Goal: Task Accomplishment & Management: Use online tool/utility

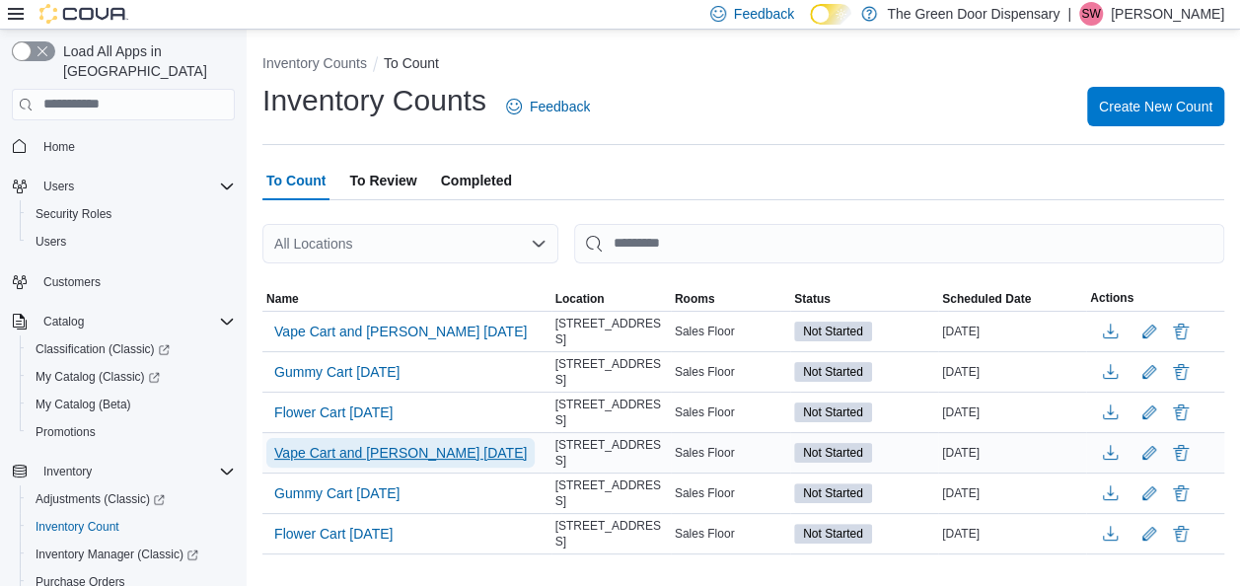
click at [401, 455] on span "Vape Cart and [PERSON_NAME] [DATE]" at bounding box center [400, 453] width 252 height 30
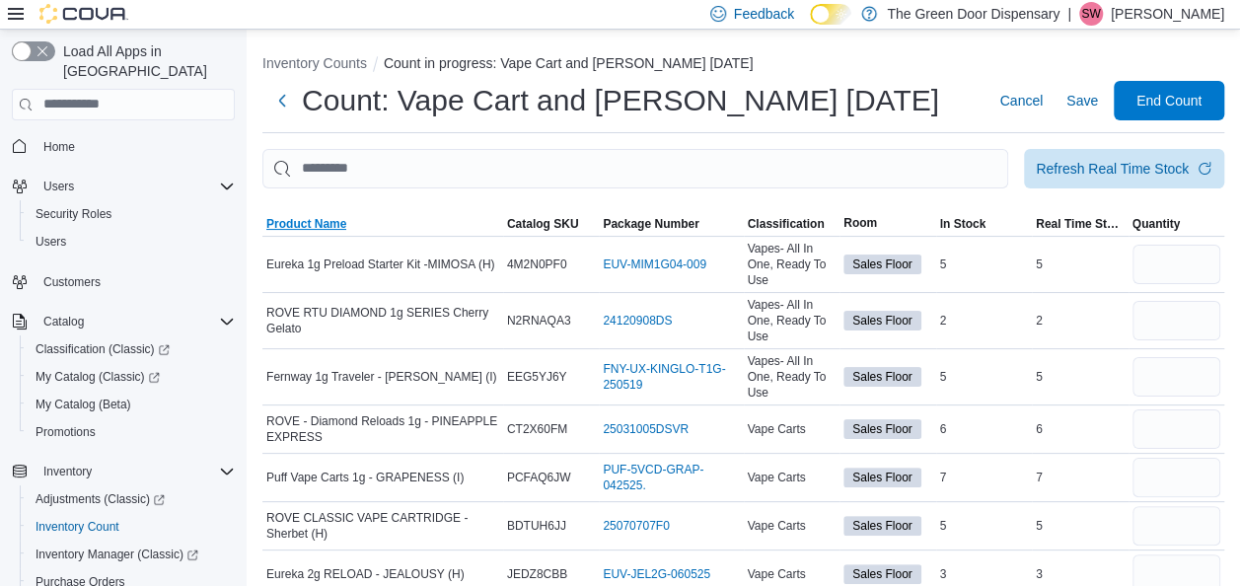
click at [315, 216] on span "Product Name" at bounding box center [306, 224] width 80 height 16
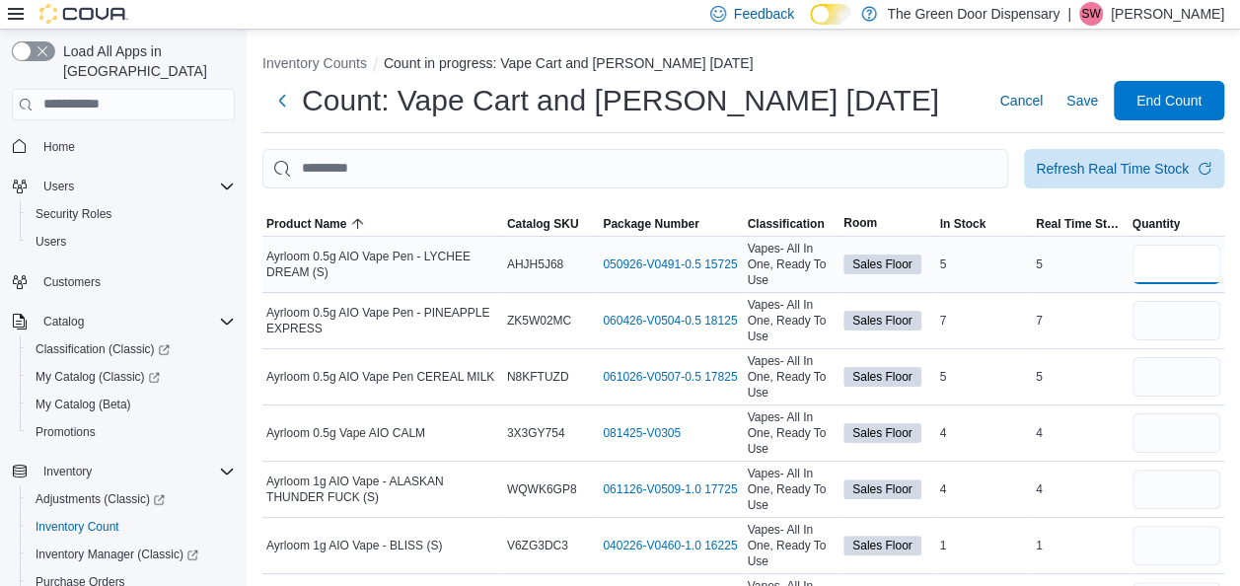
click at [1191, 261] on input "number" at bounding box center [1176, 264] width 89 height 39
type input "*"
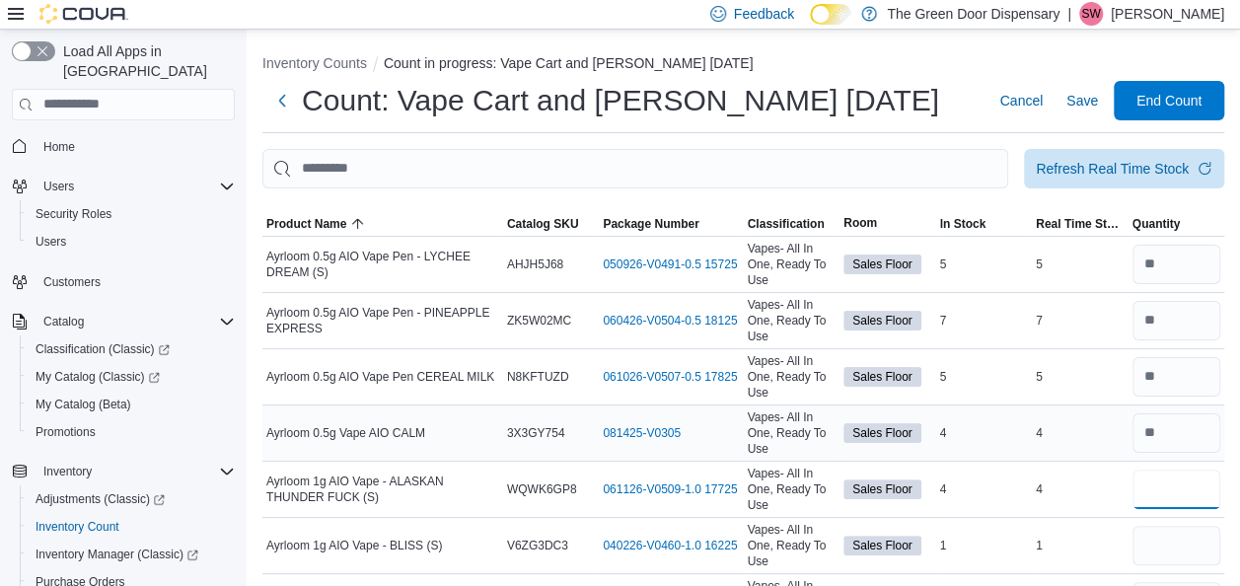
type input "*"
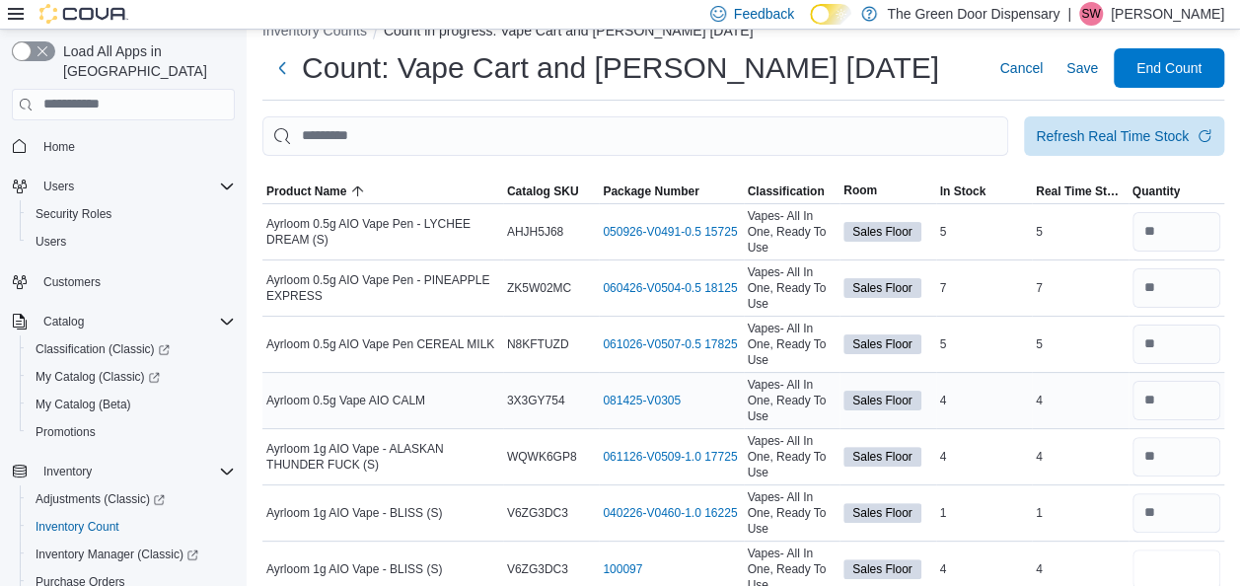
type input "*"
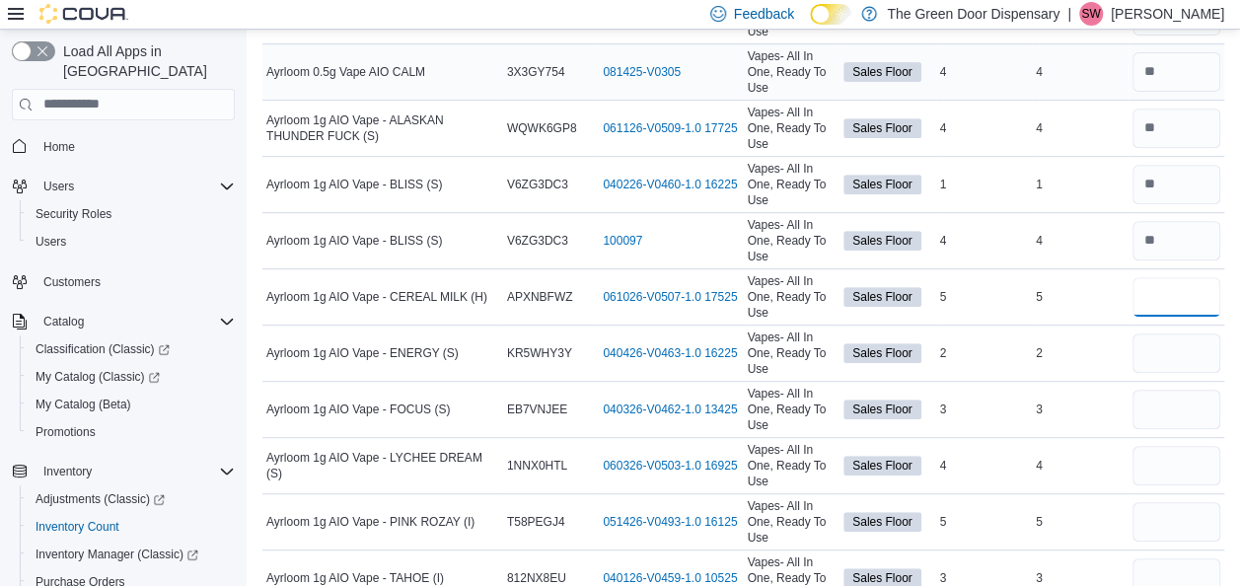
type input "*"
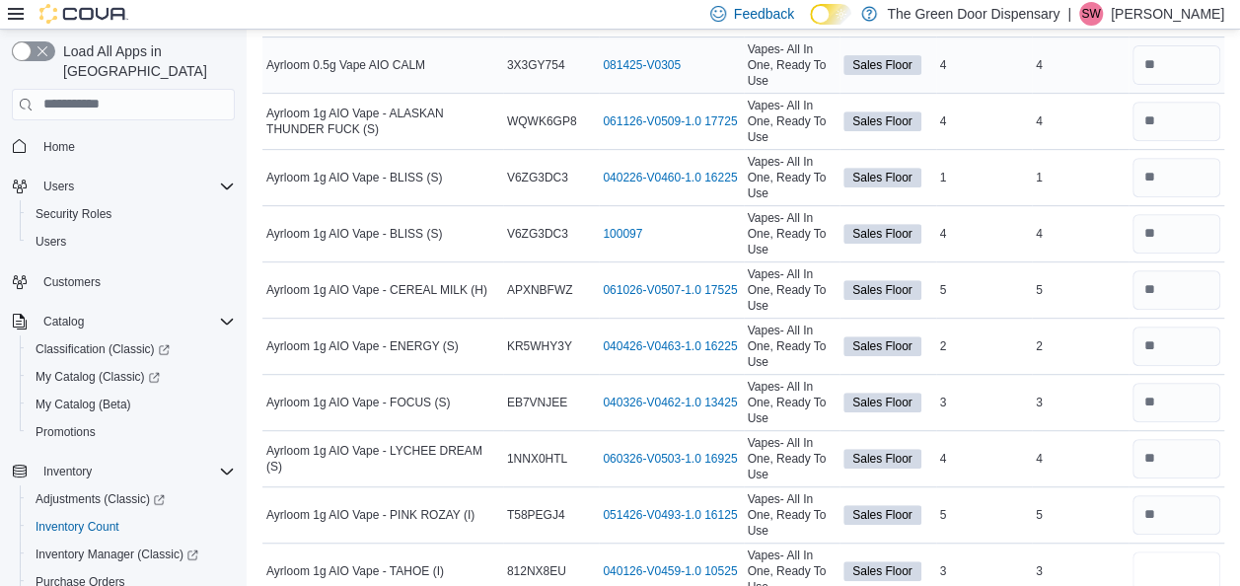
type input "*"
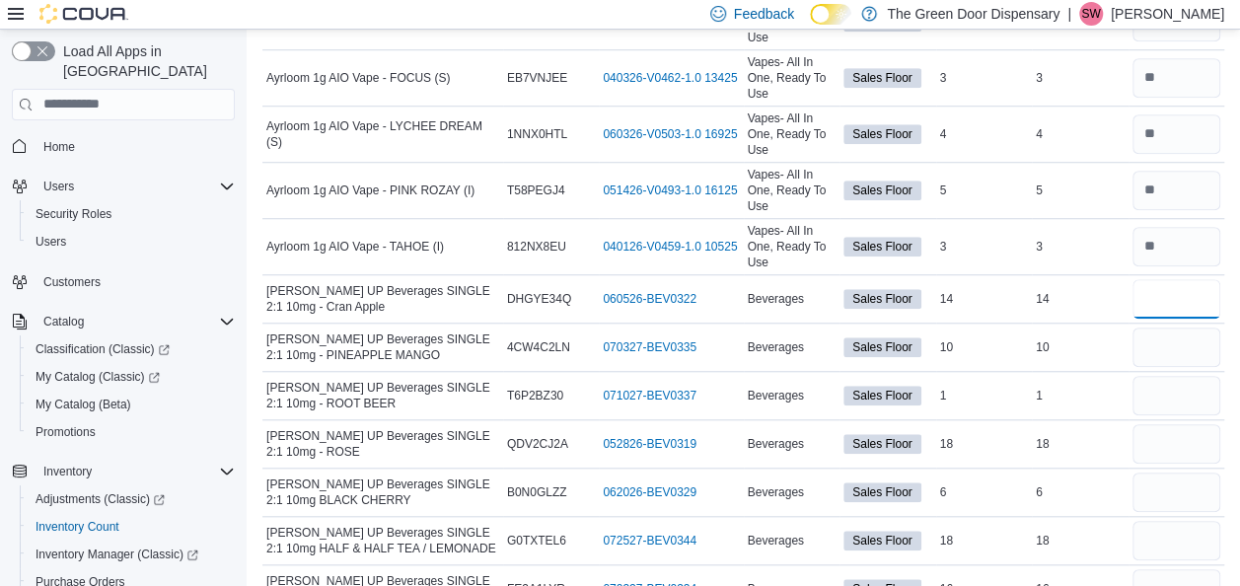
type input "**"
type input "*"
type input "**"
type input "*"
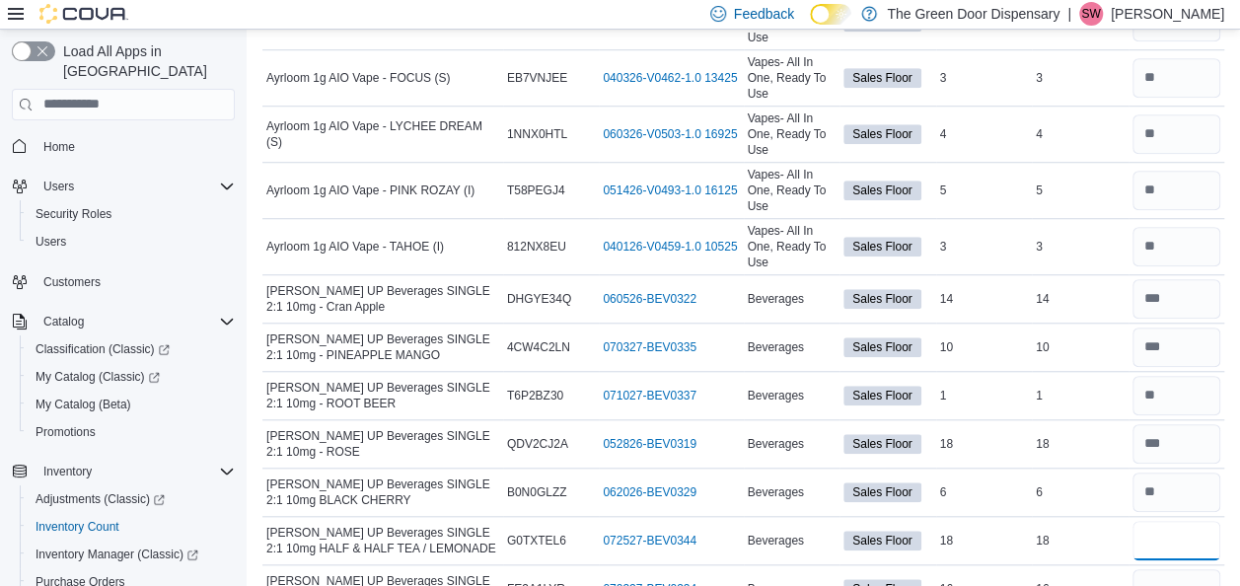
type input "**"
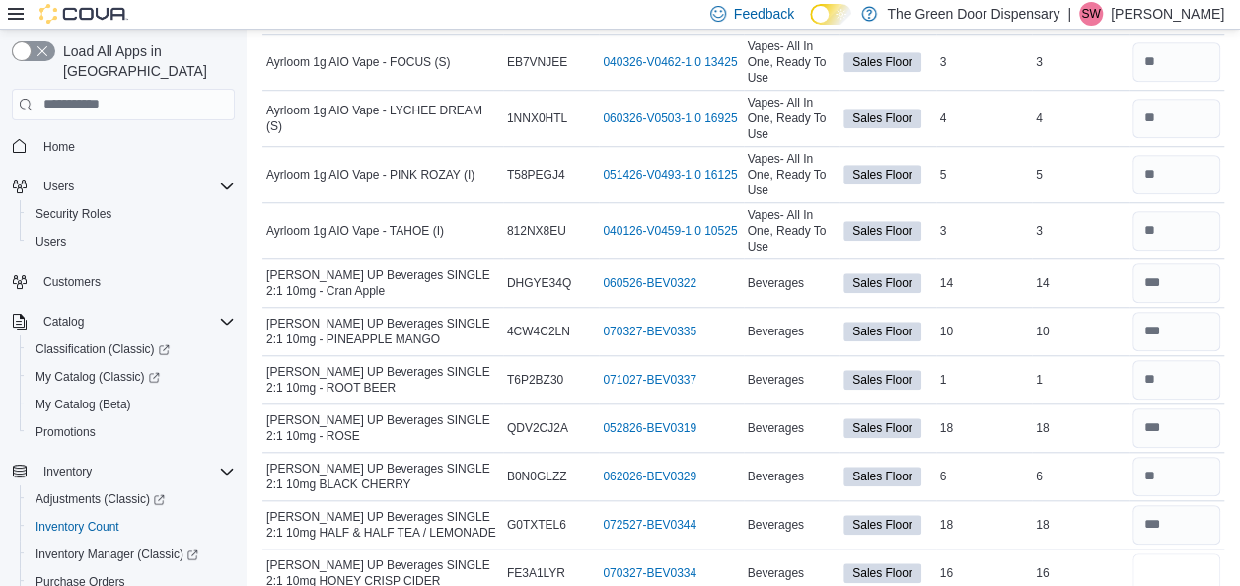
type input "**"
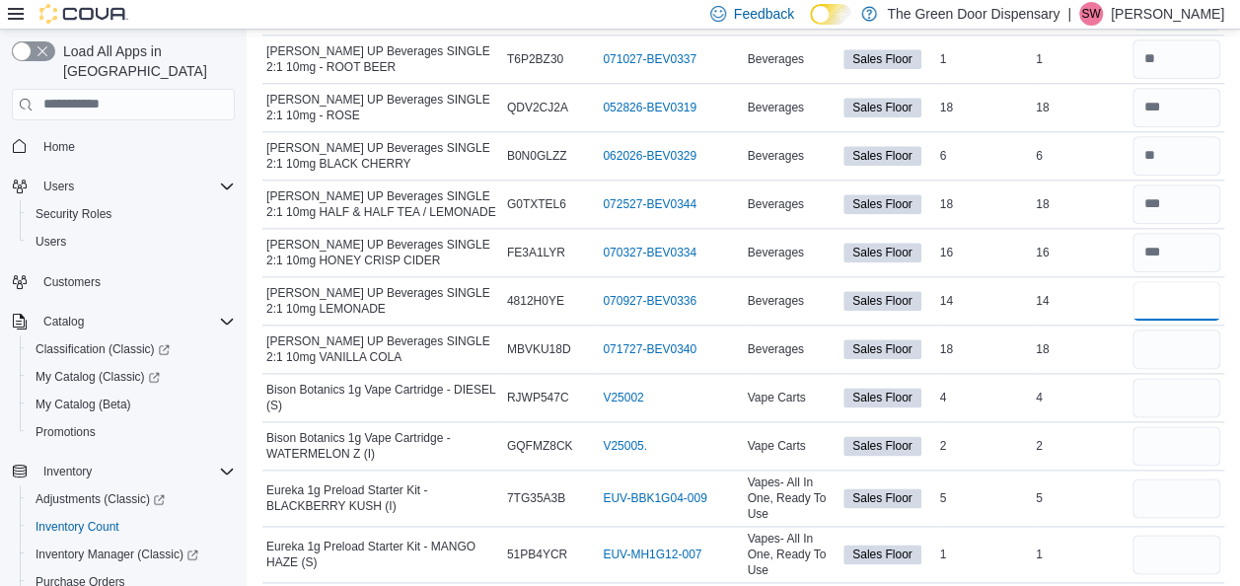
type input "**"
type input "*"
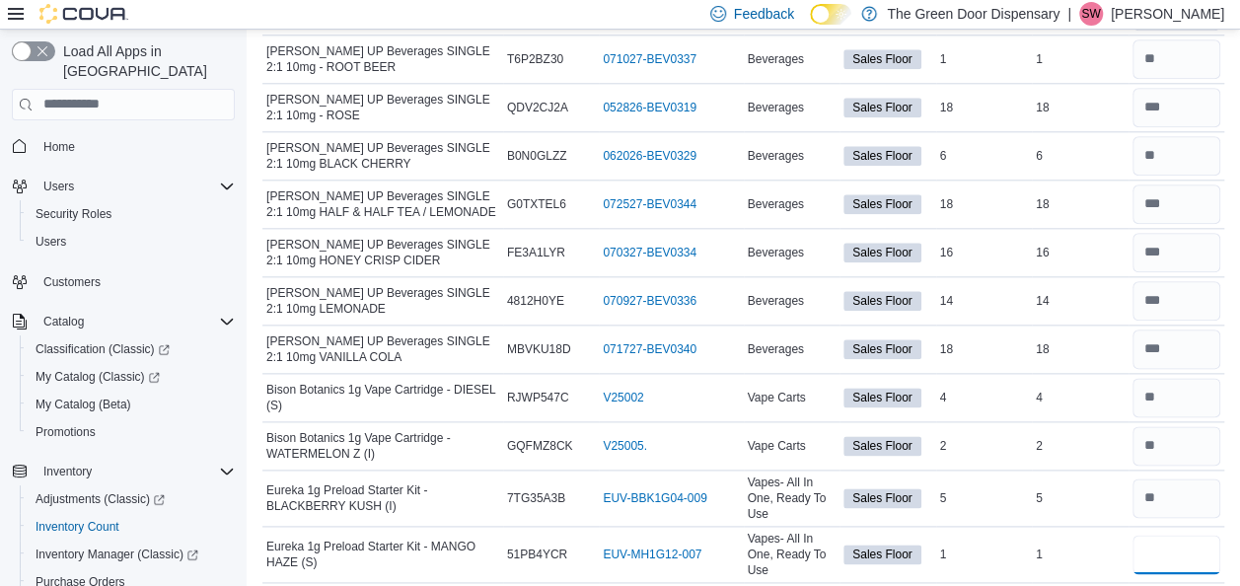
type input "*"
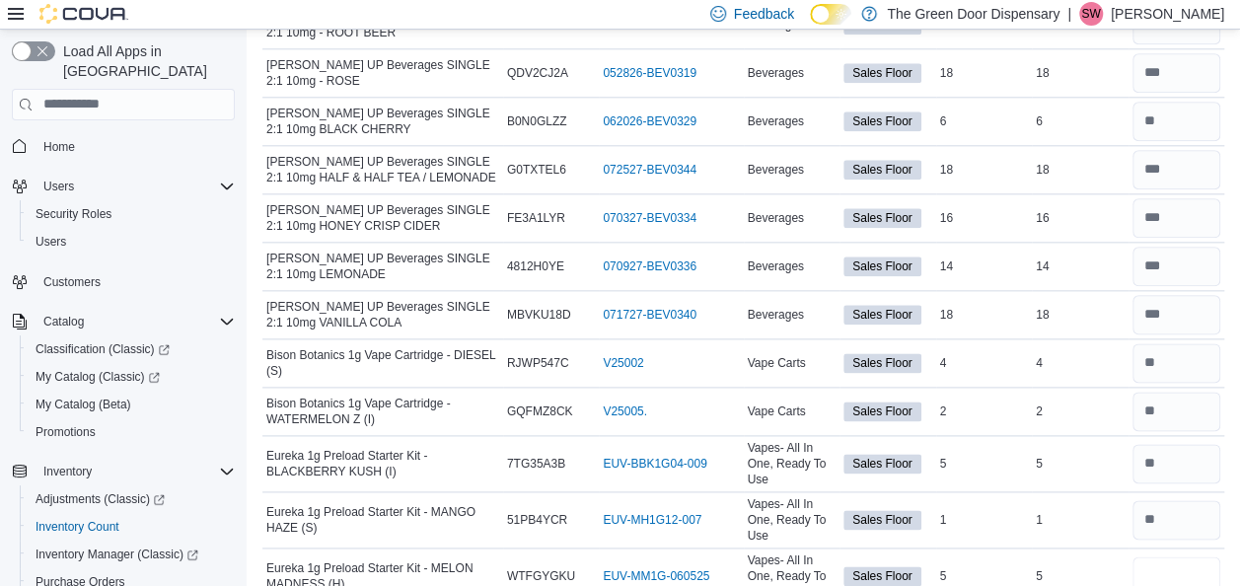
type input "*"
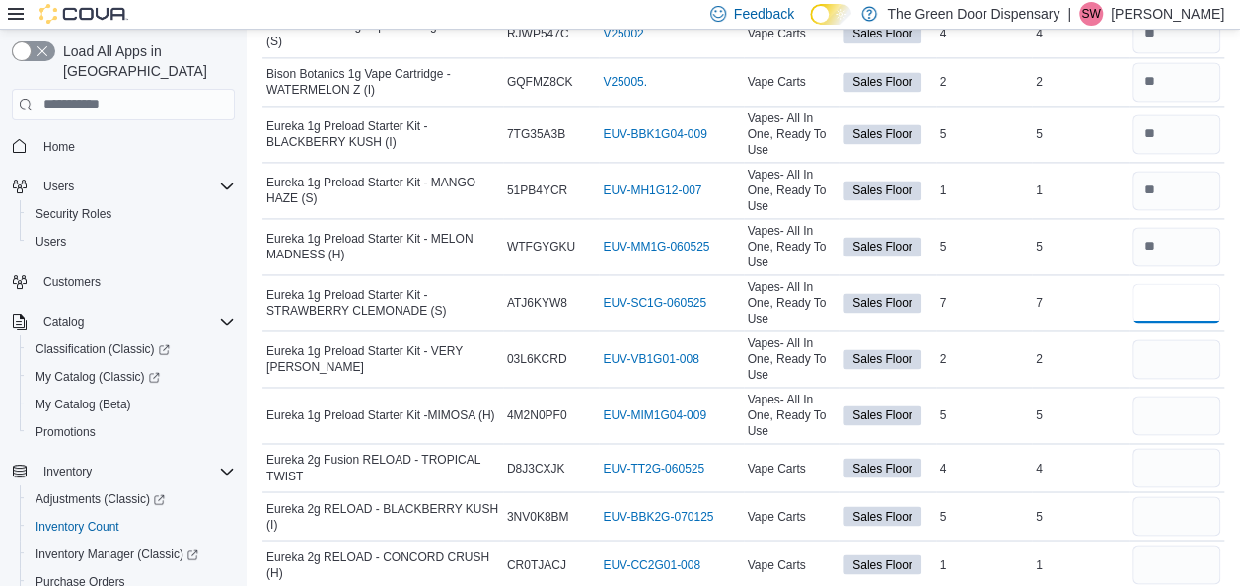
type input "*"
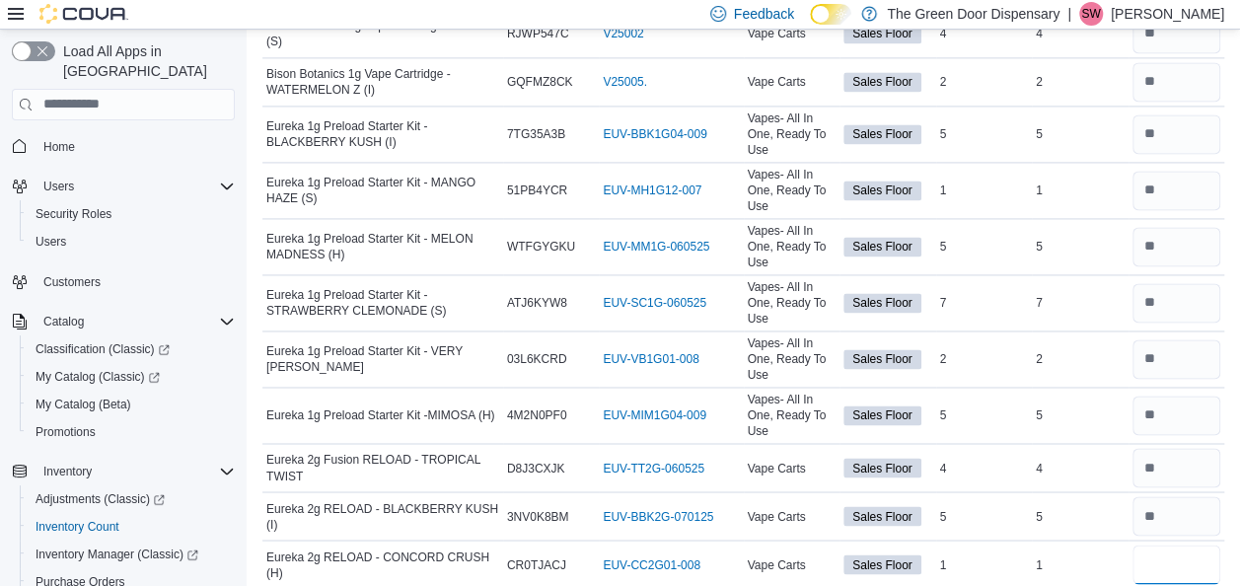
type input "*"
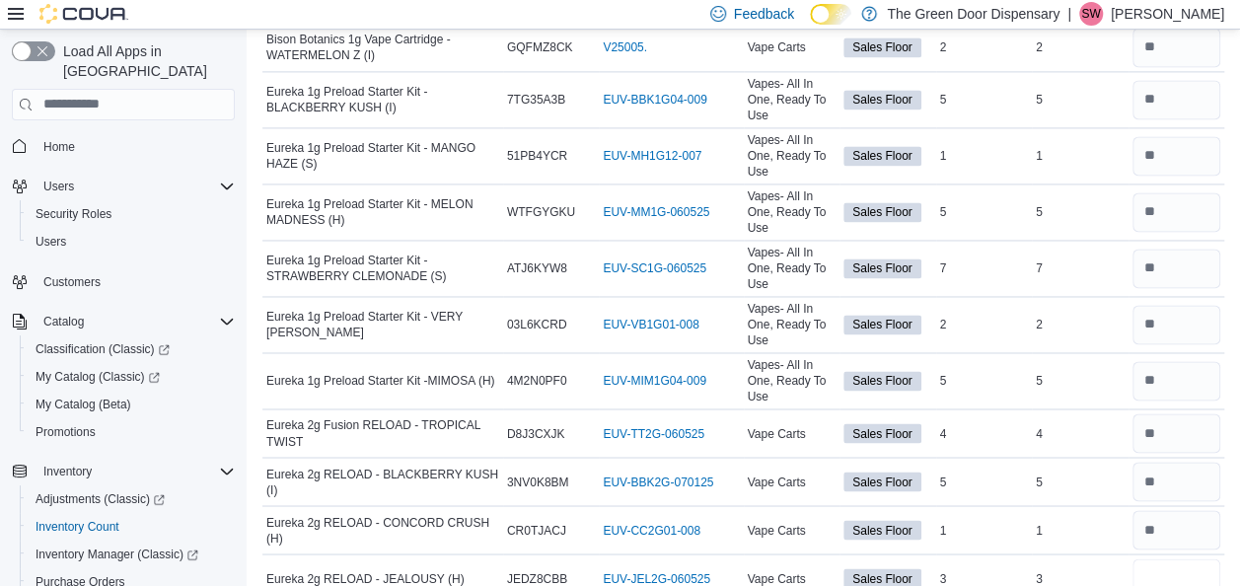
type input "*"
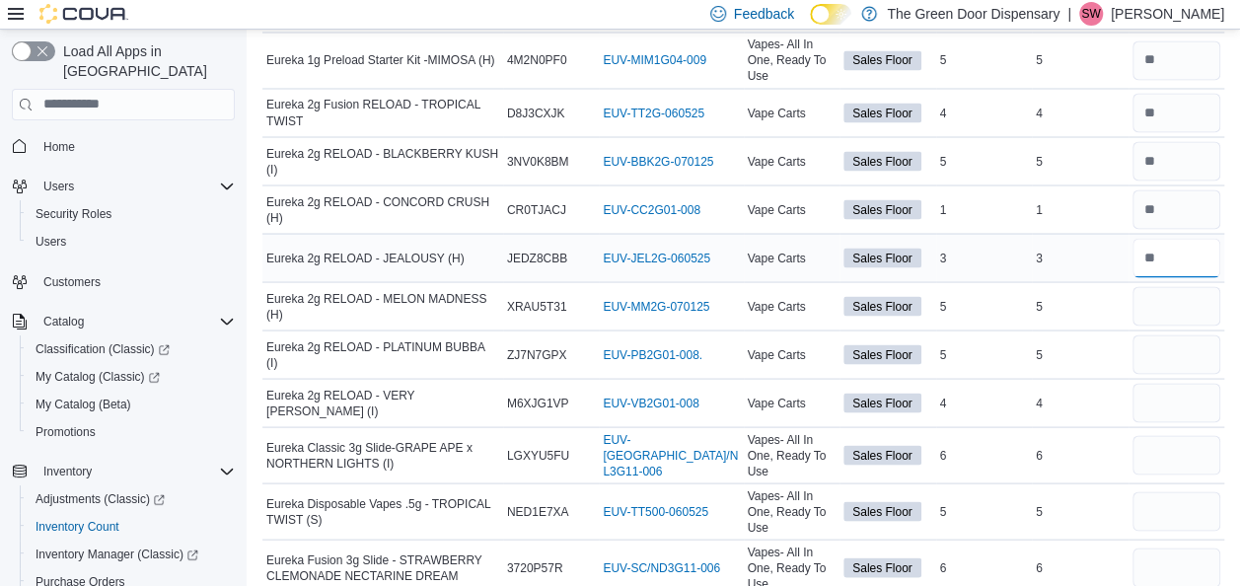
click at [1189, 239] on input "number" at bounding box center [1176, 257] width 89 height 39
type input "*"
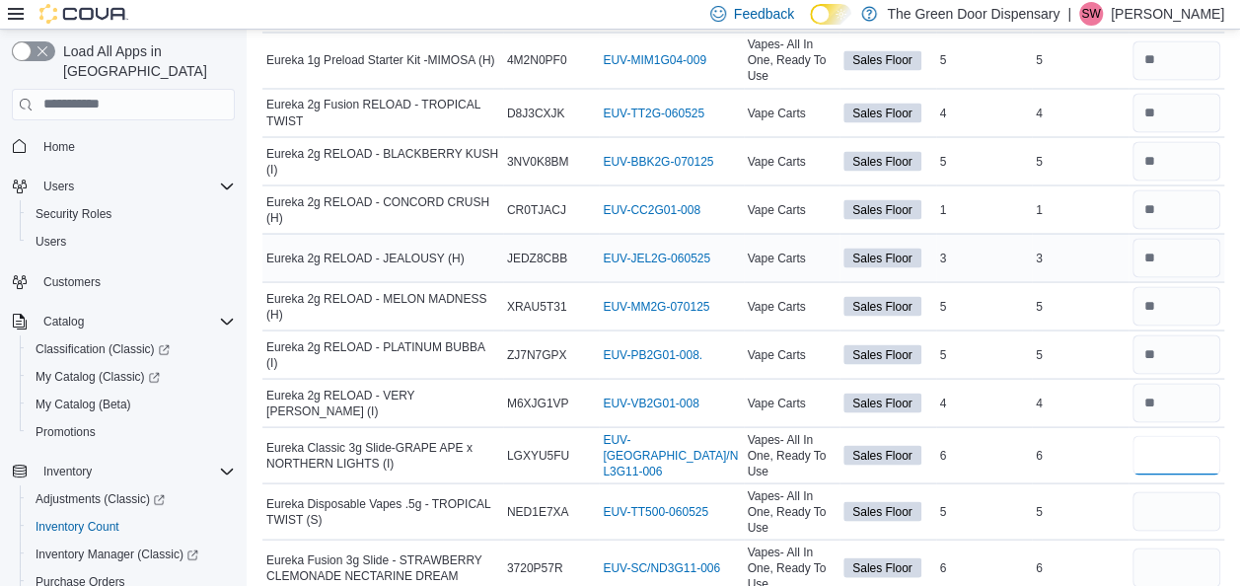
type input "*"
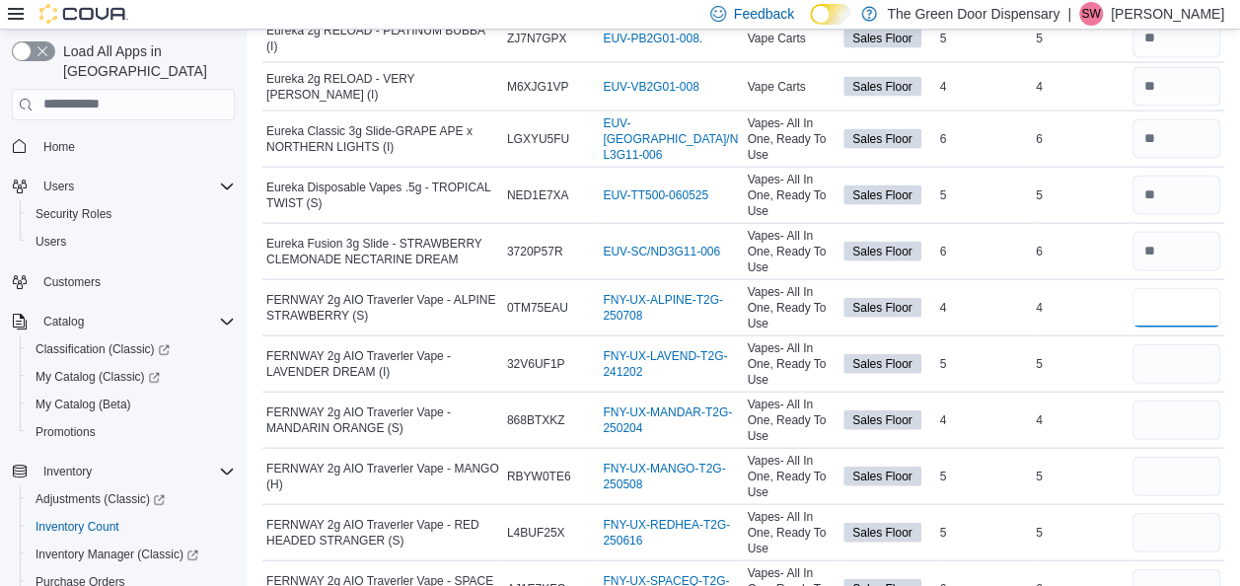
type input "*"
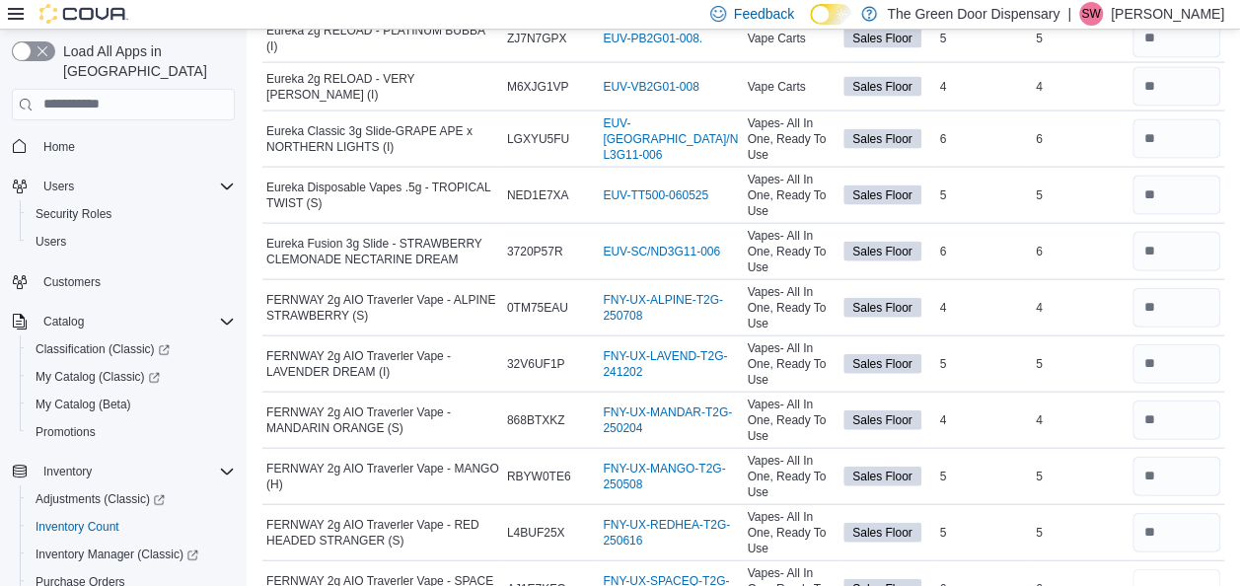
scroll to position [2070, 0]
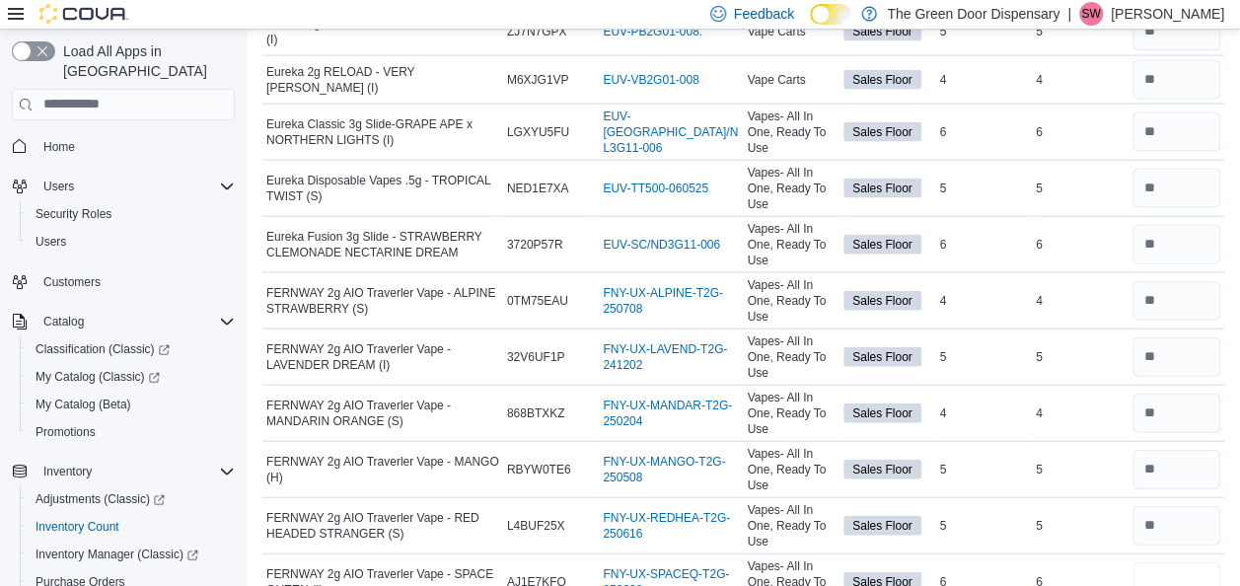
type input "*"
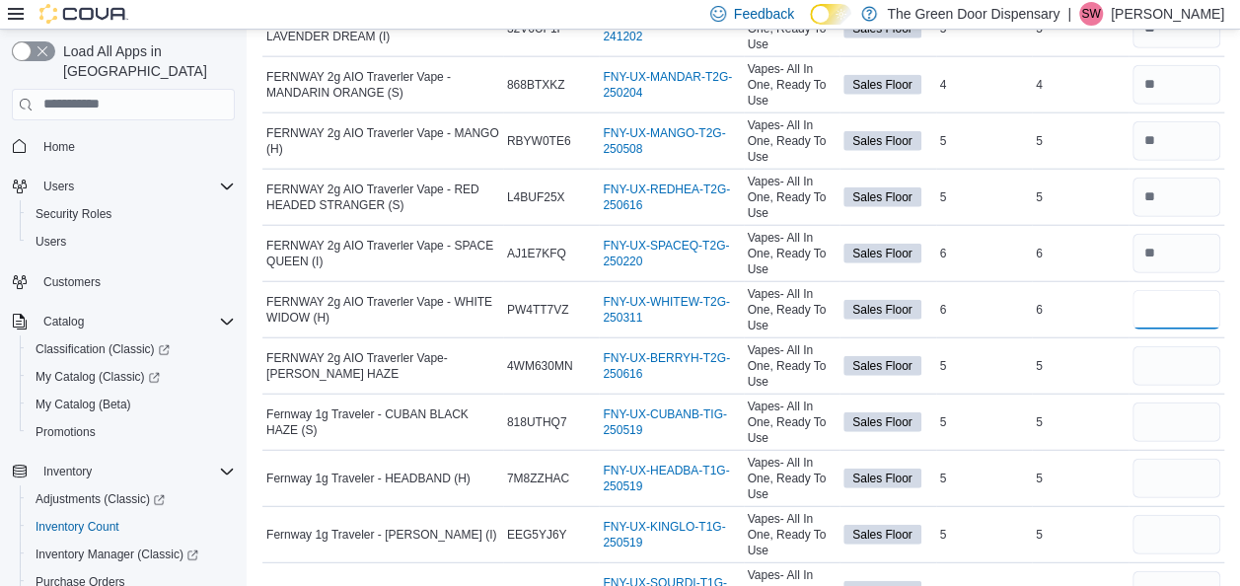
type input "*"
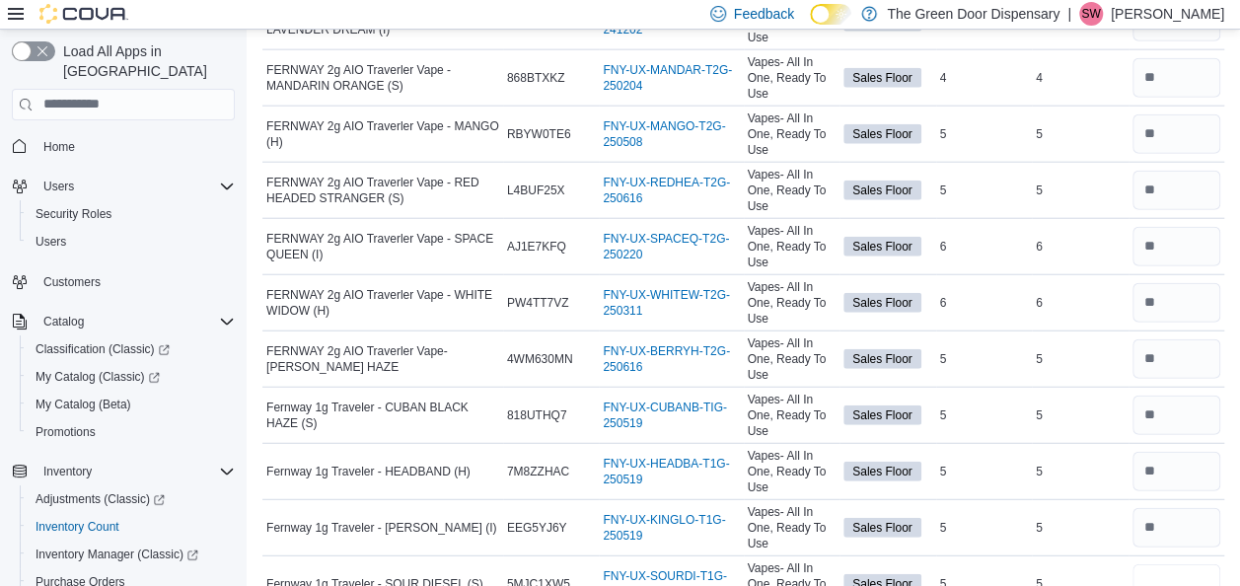
type input "*"
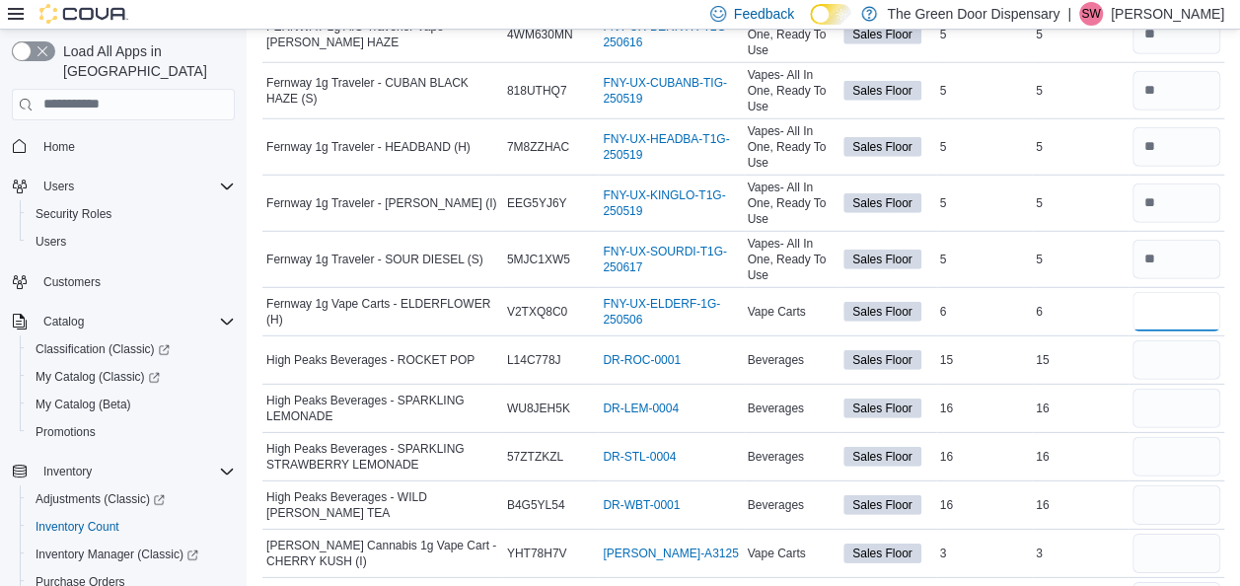
type input "*"
type input "**"
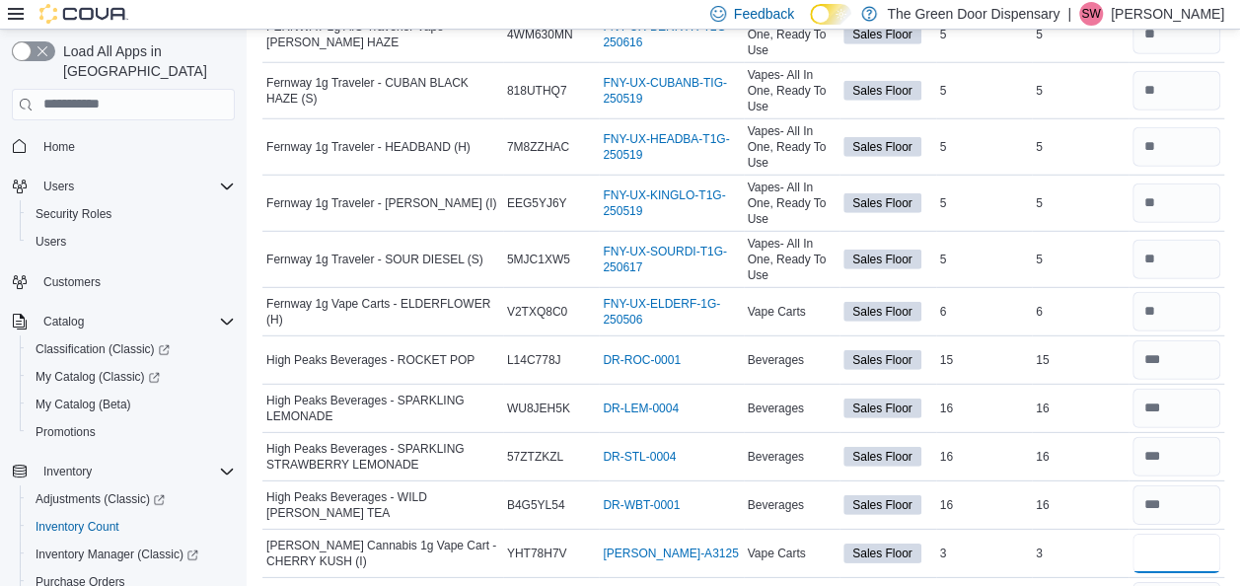
type input "*"
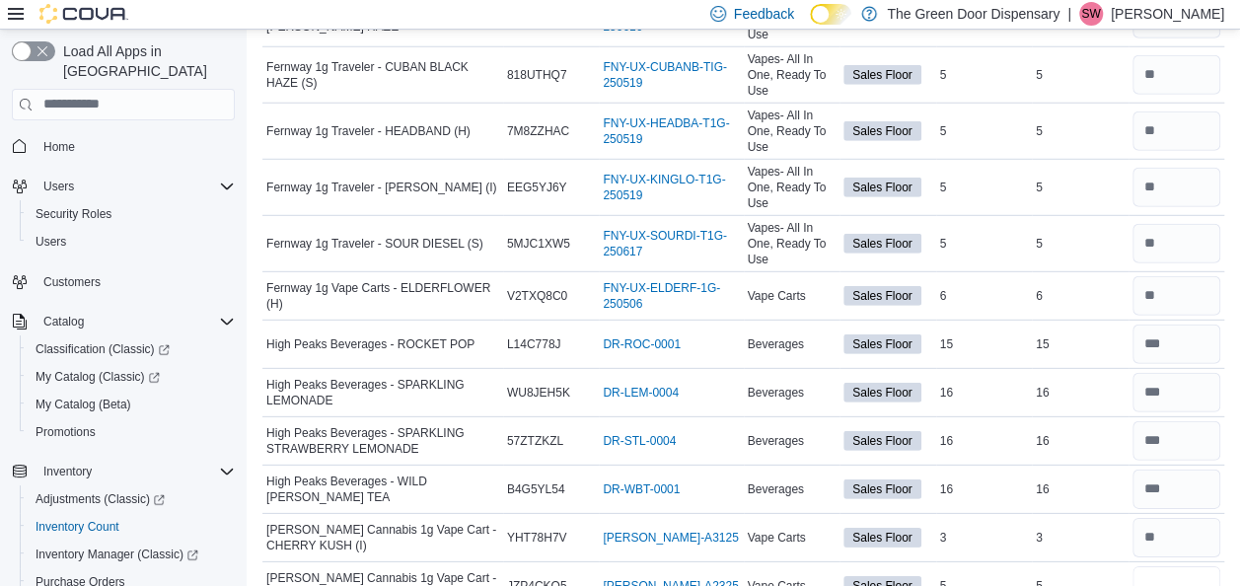
type input "*"
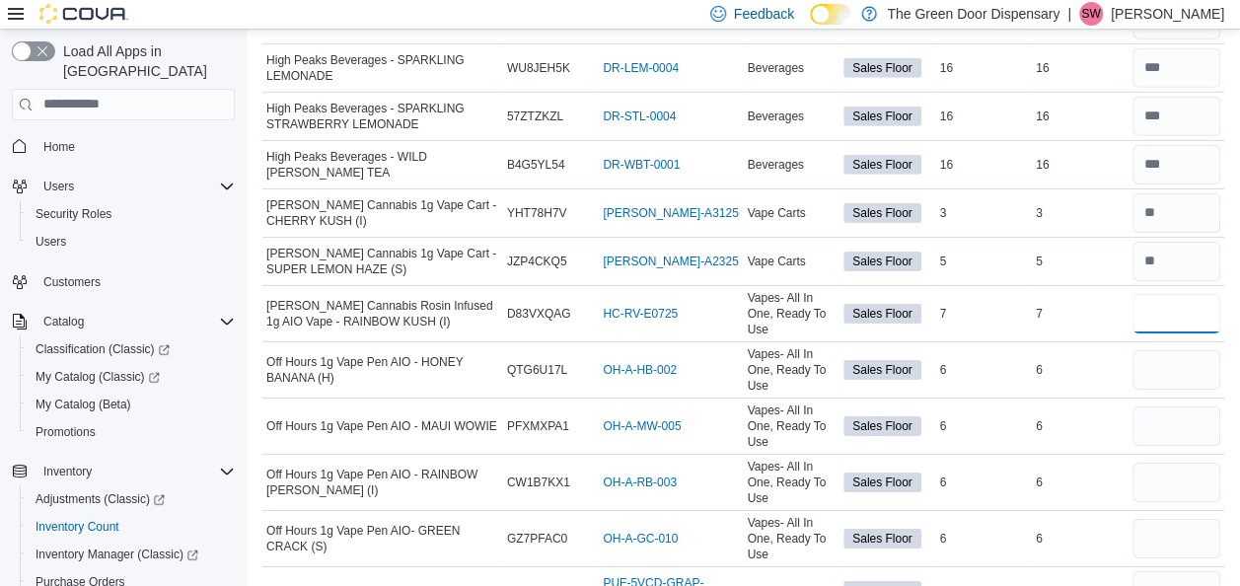
type input "*"
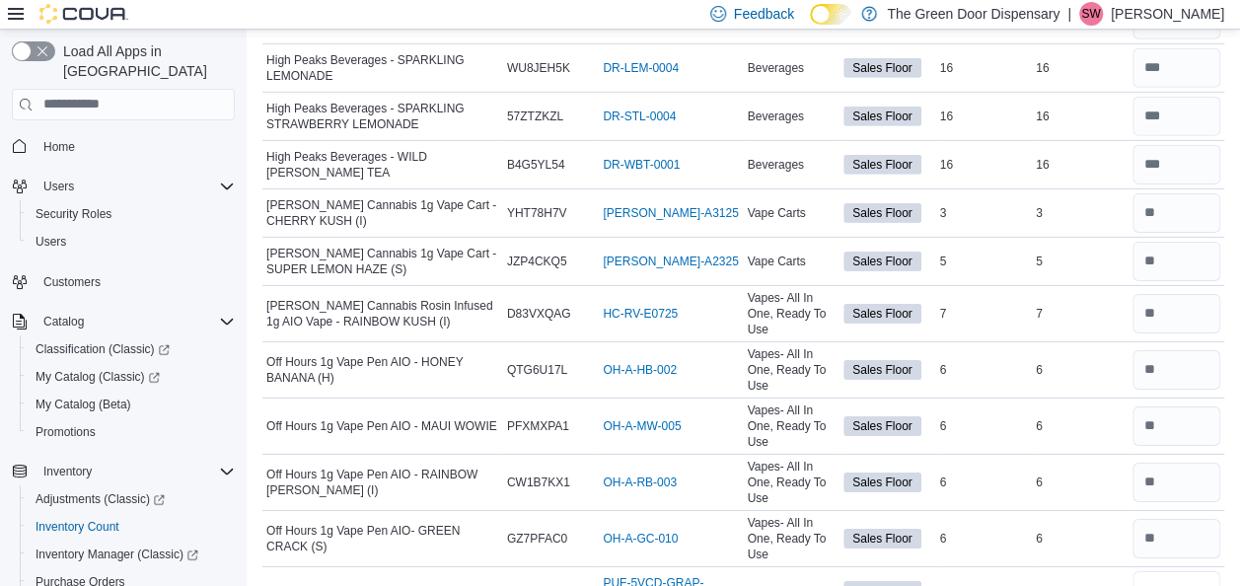
scroll to position [3073, 0]
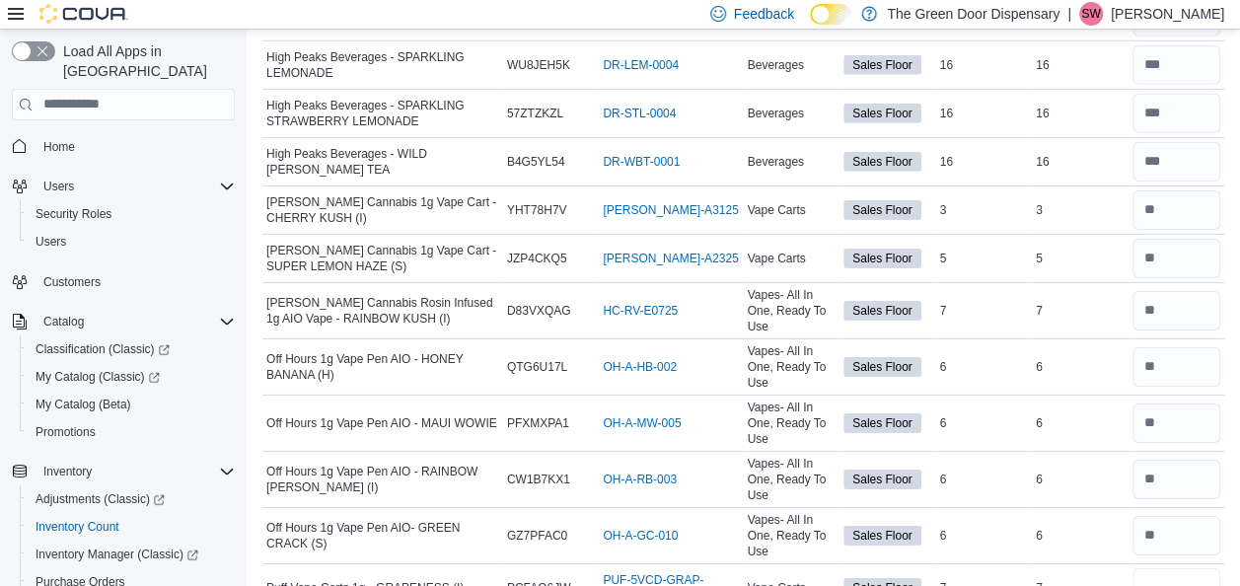
type input "*"
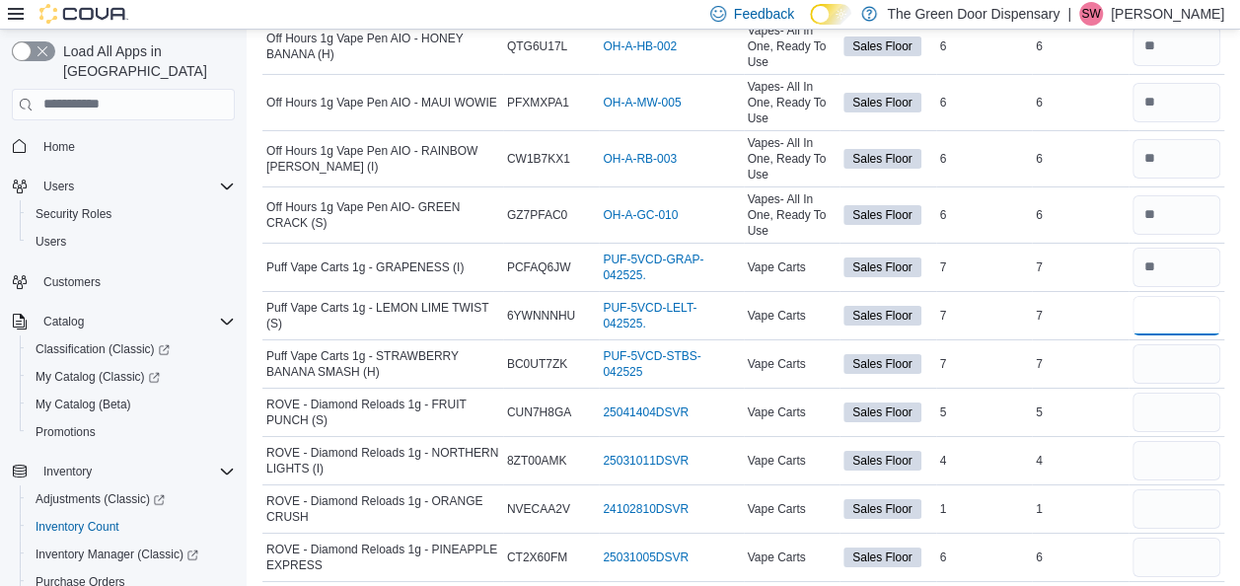
type input "*"
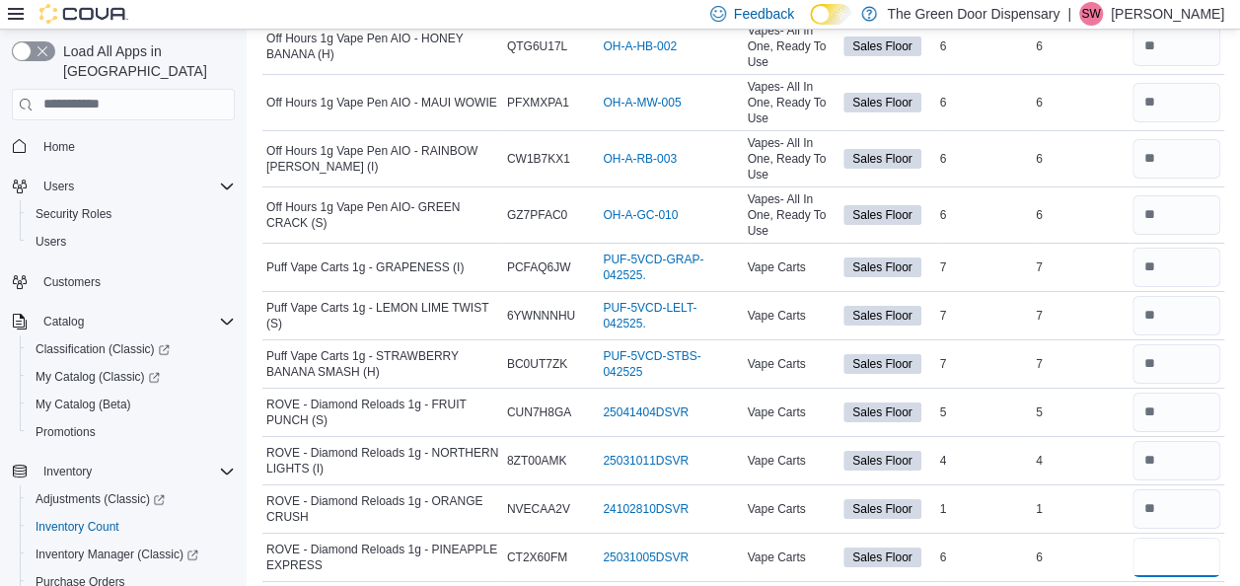
type input "*"
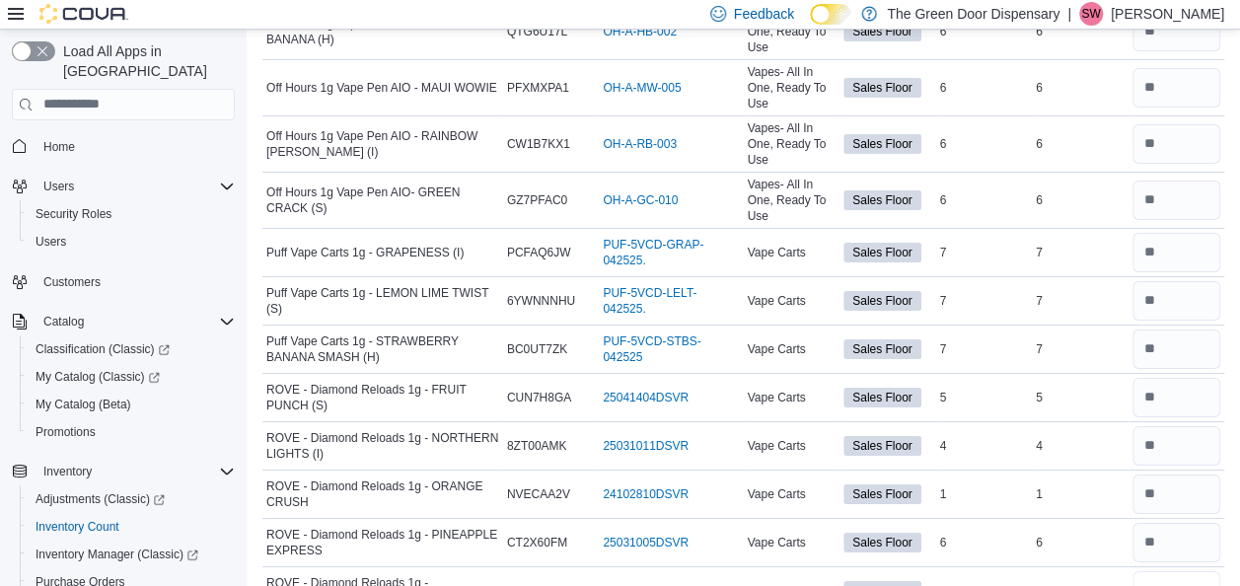
type input "*"
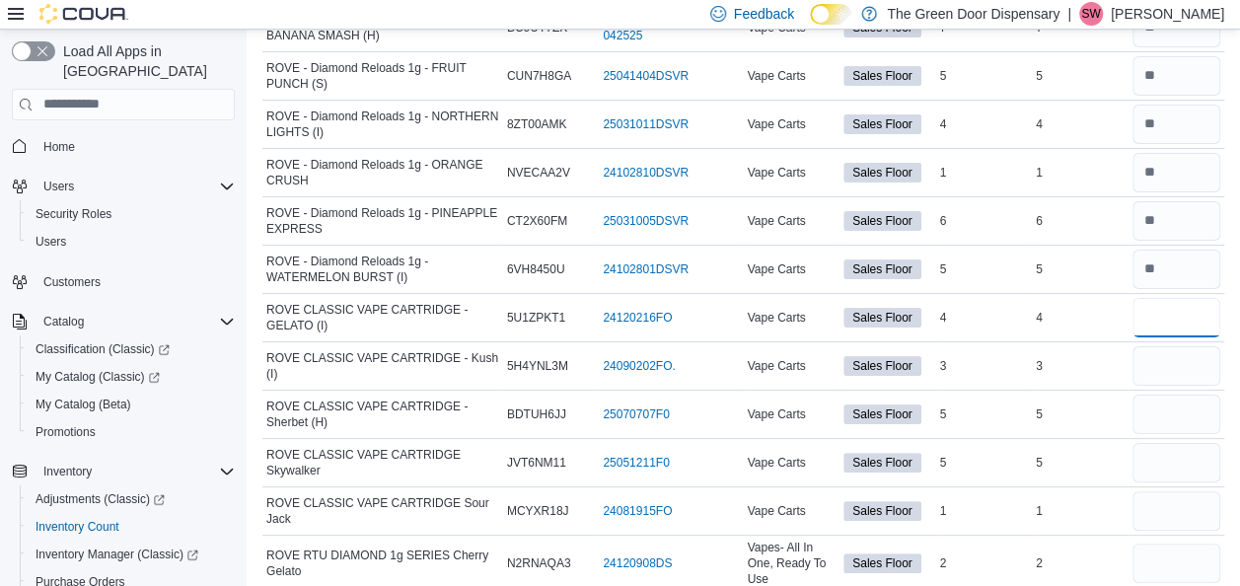
type input "*"
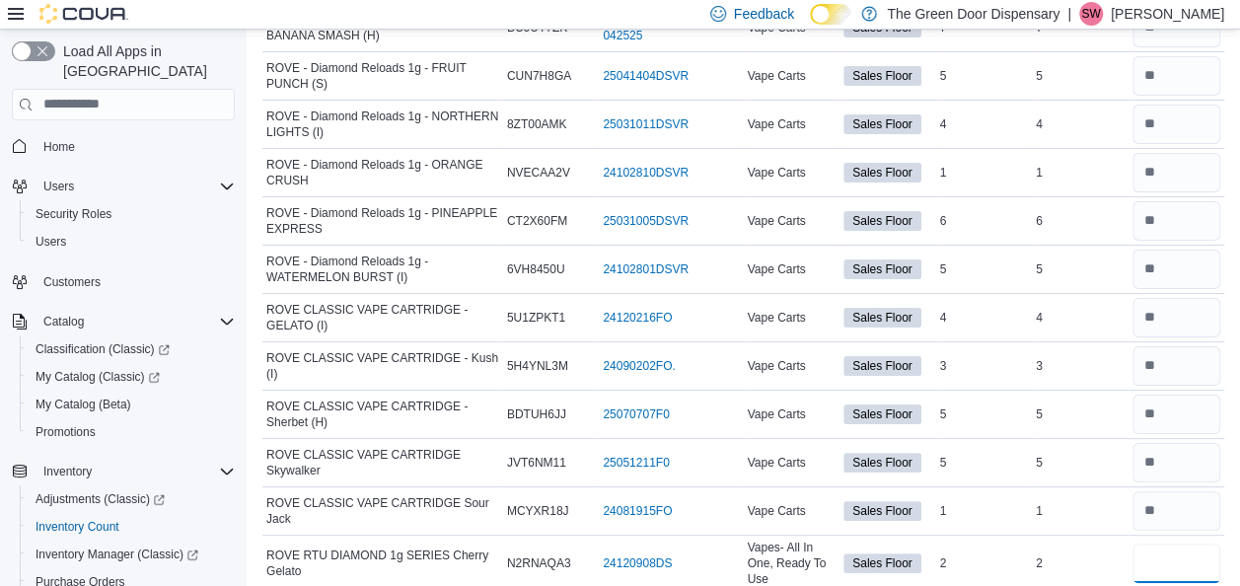
type input "*"
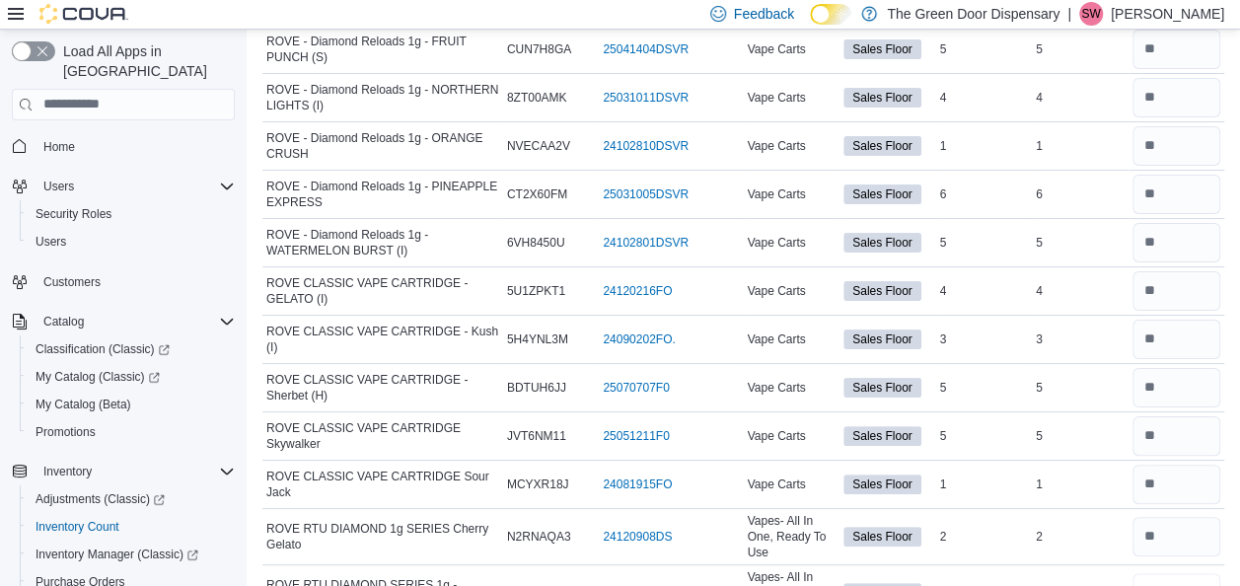
type input "*"
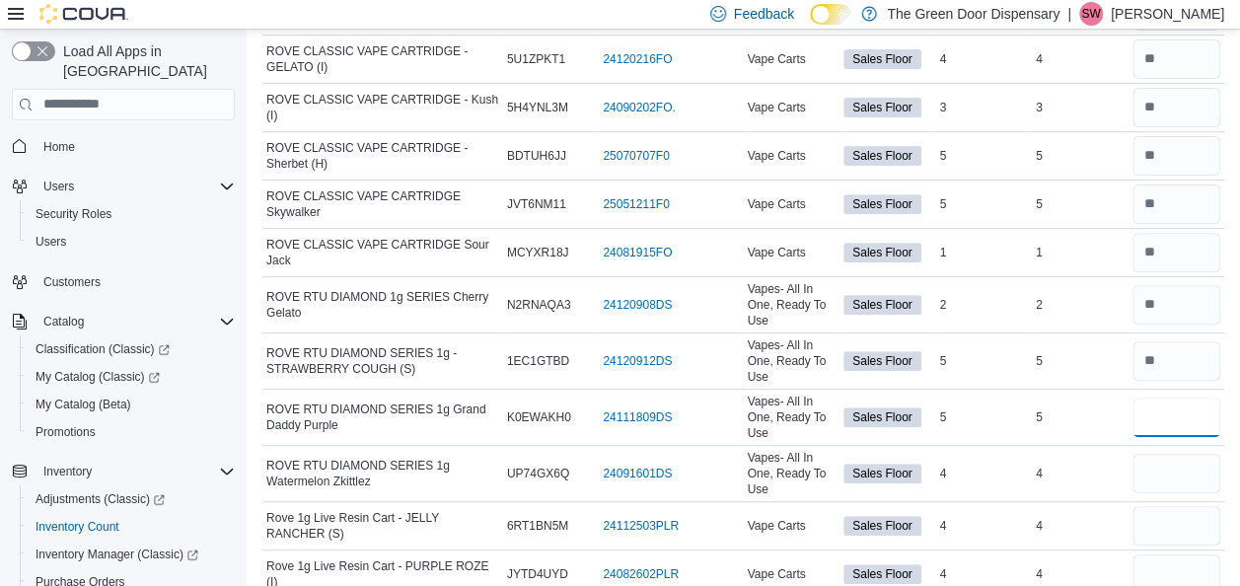
type input "*"
type input "**"
click at [1190, 506] on input "number" at bounding box center [1176, 525] width 89 height 39
type input "*"
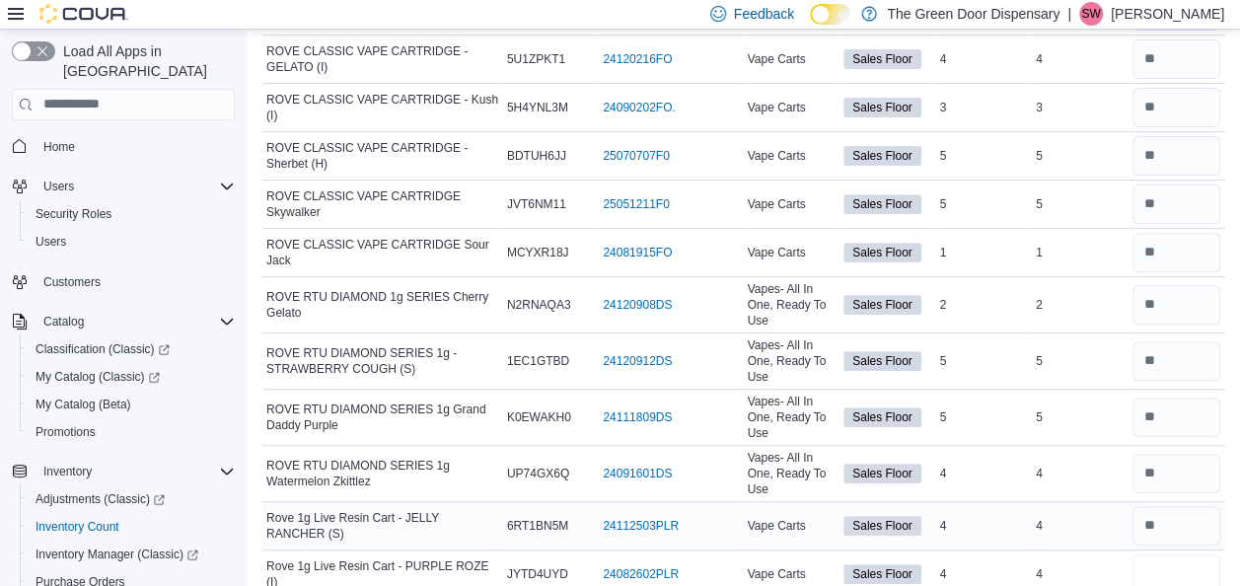
type input "*"
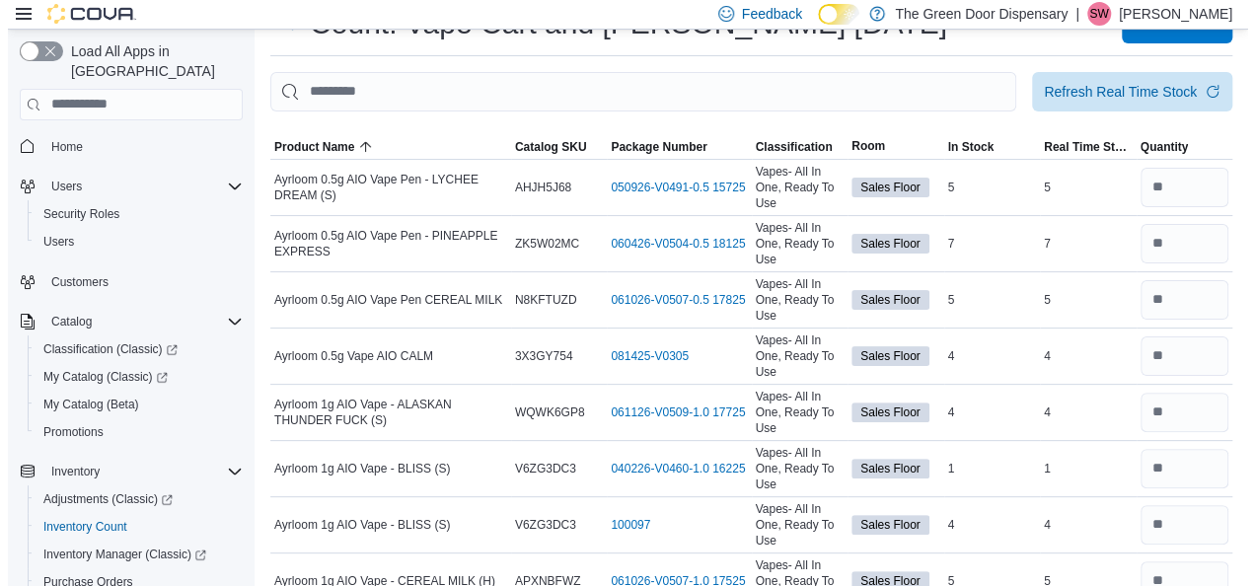
scroll to position [0, 0]
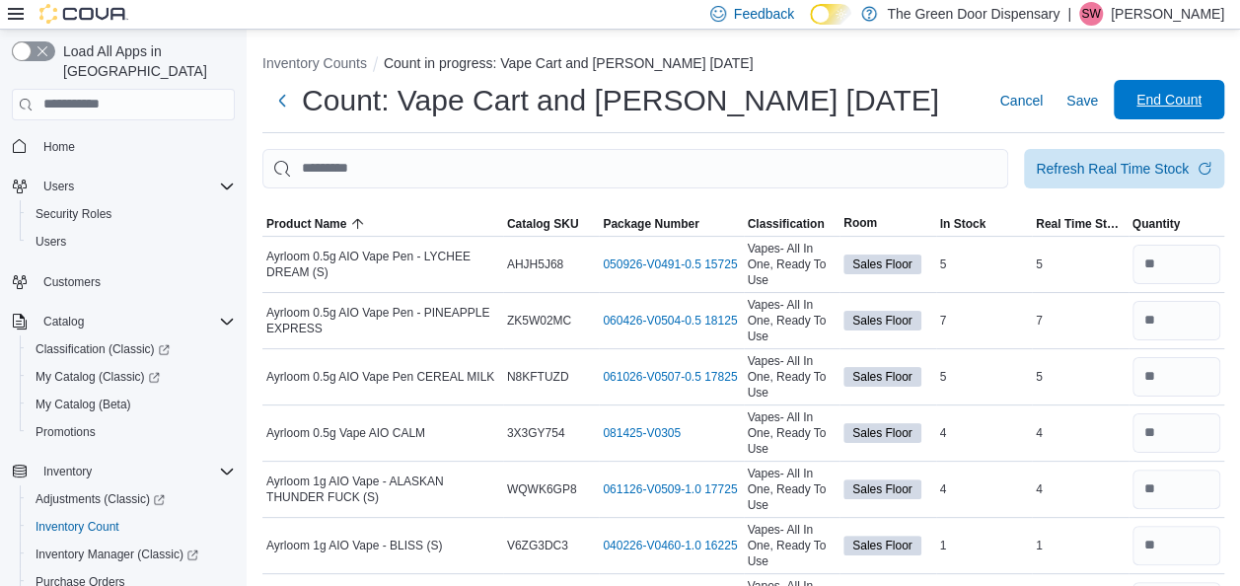
click at [1175, 103] on span "End Count" at bounding box center [1168, 100] width 65 height 20
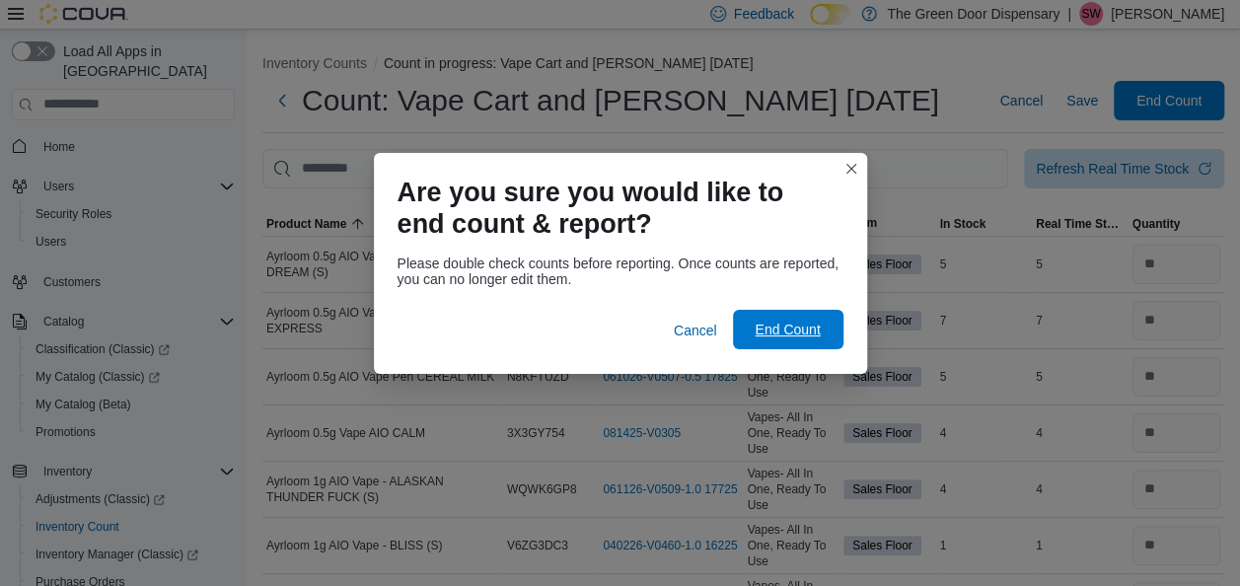
click at [803, 337] on span "End Count" at bounding box center [787, 330] width 65 height 20
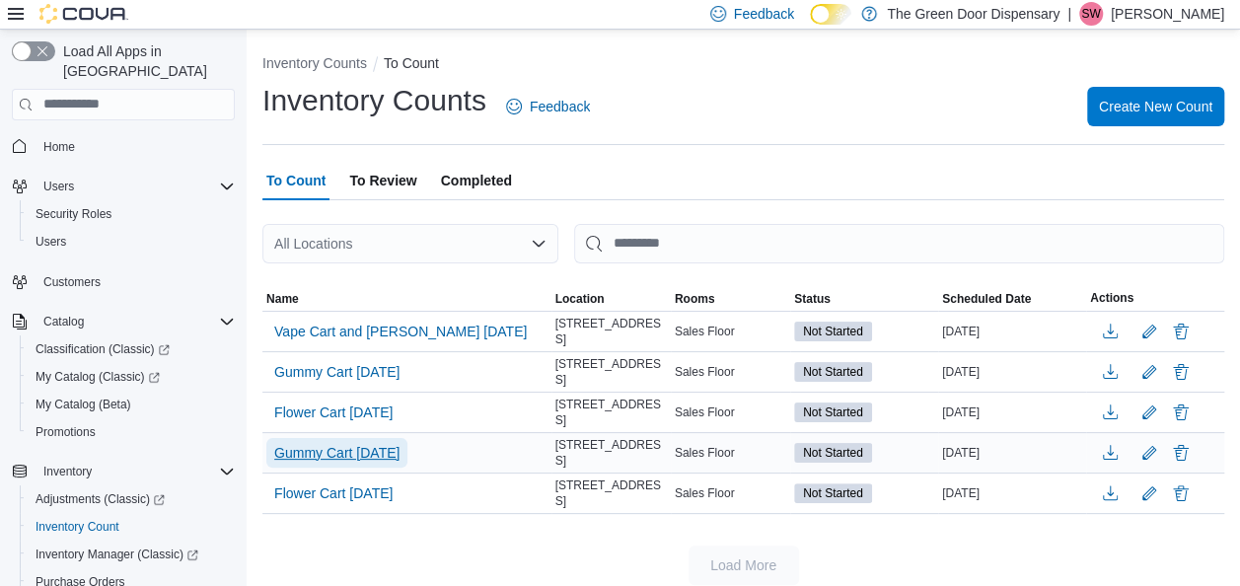
click at [329, 444] on span "Gummy Cart [DATE]" at bounding box center [336, 453] width 125 height 20
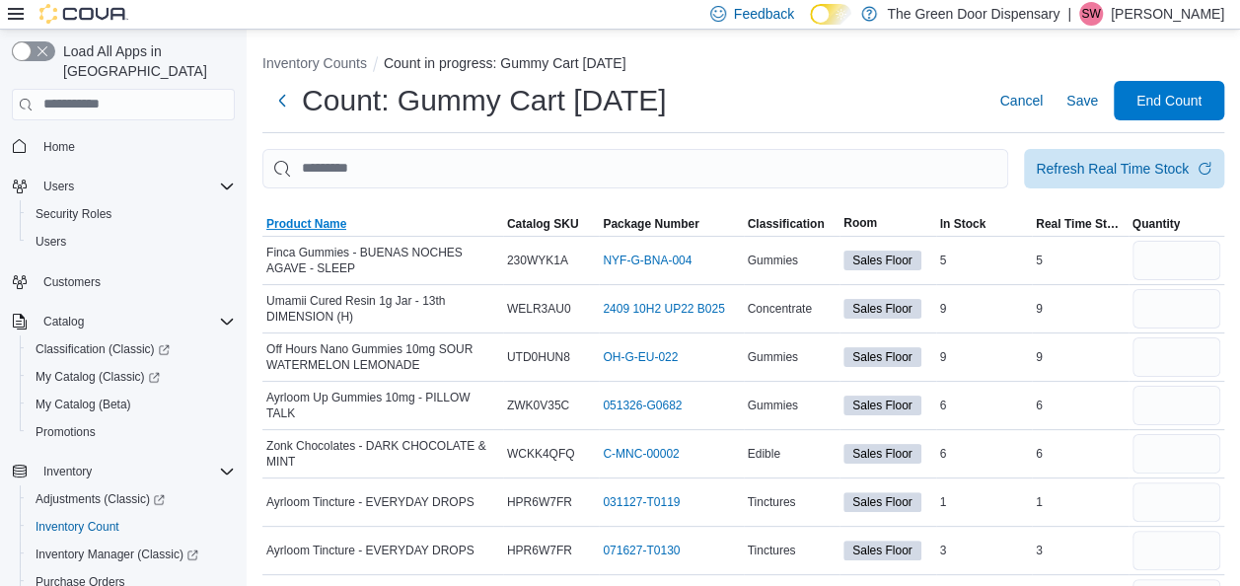
click at [306, 224] on span "Product Name" at bounding box center [306, 224] width 80 height 16
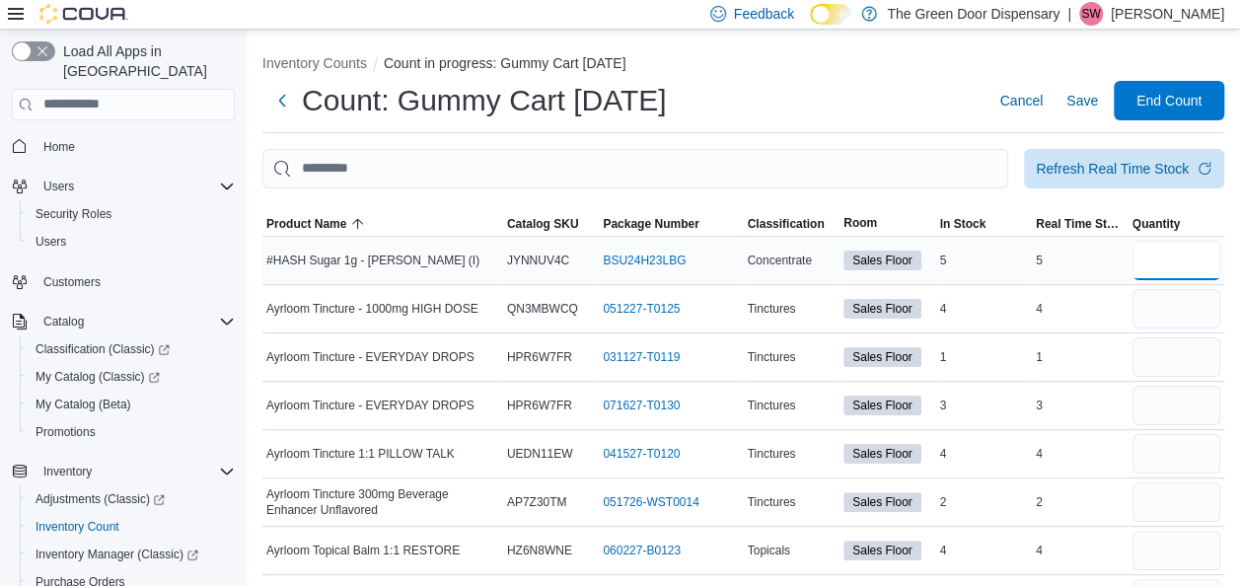
click at [1195, 267] on input "number" at bounding box center [1176, 260] width 89 height 39
type input "*"
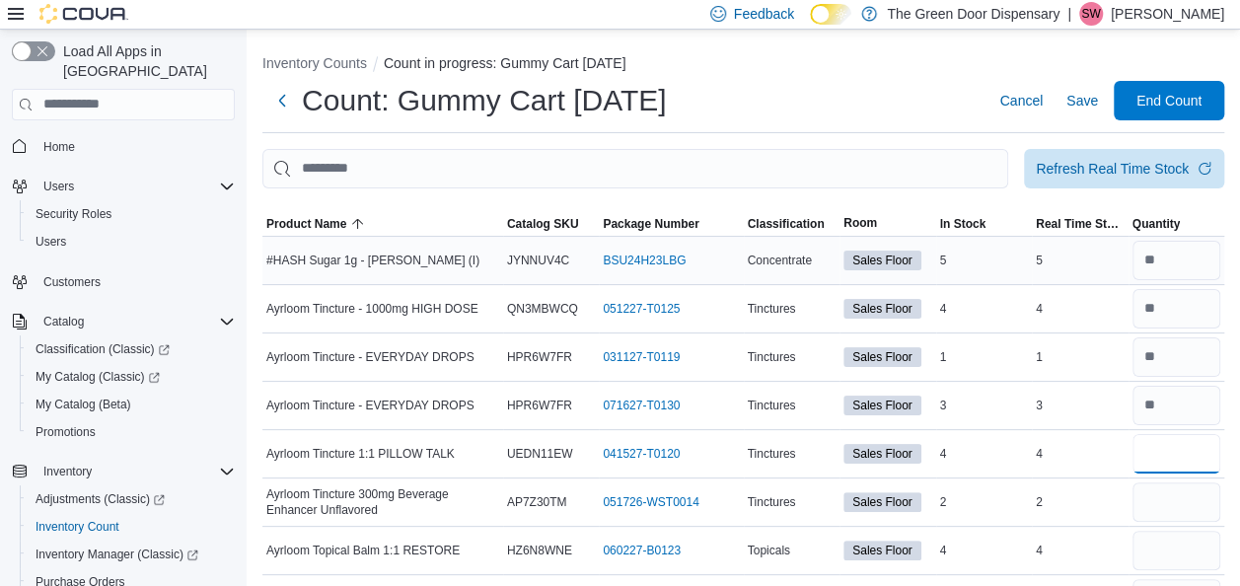
type input "*"
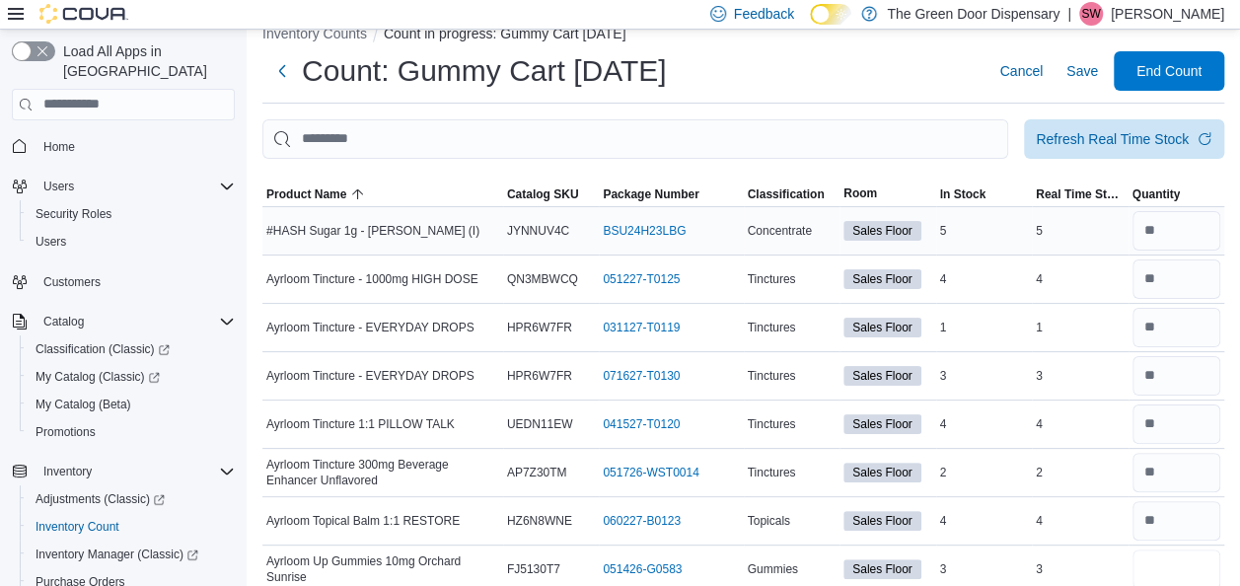
type input "*"
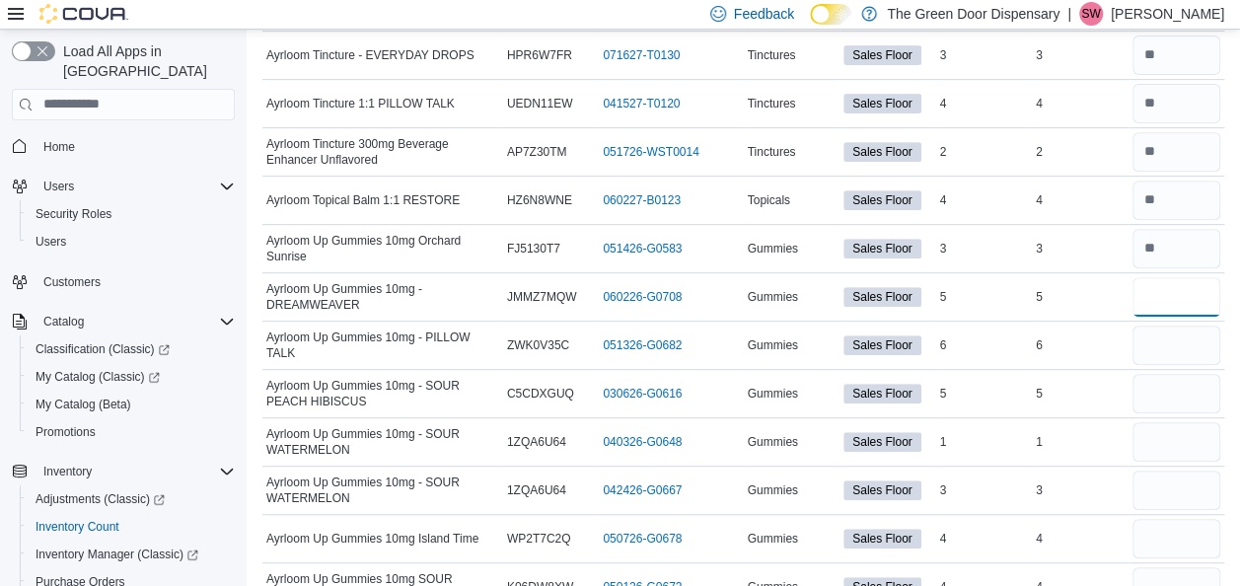
type input "*"
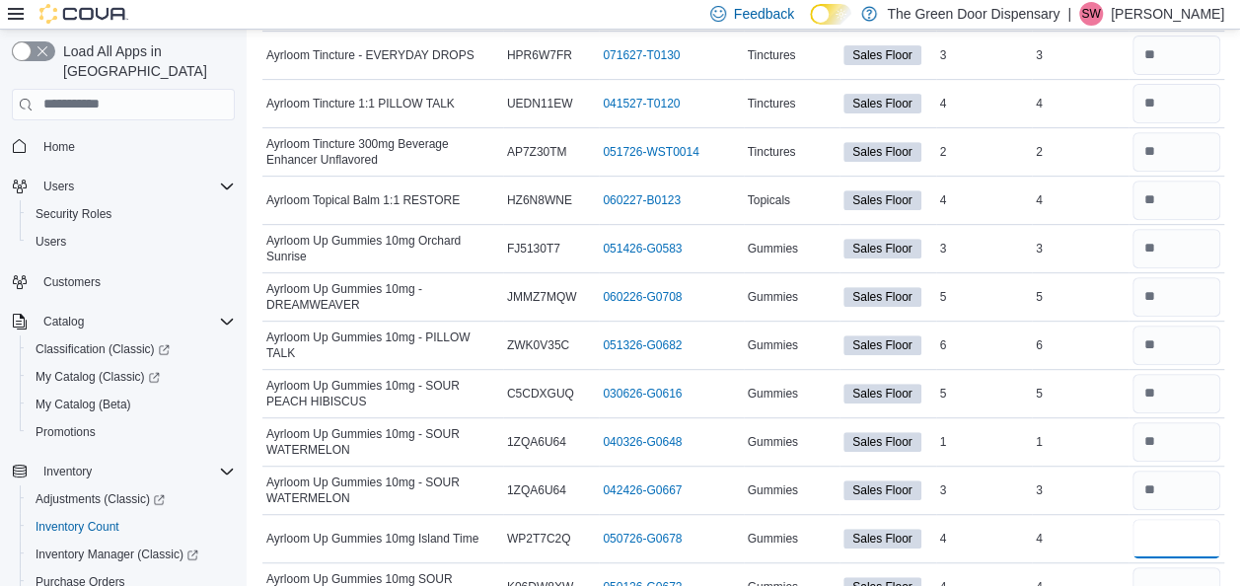
type input "*"
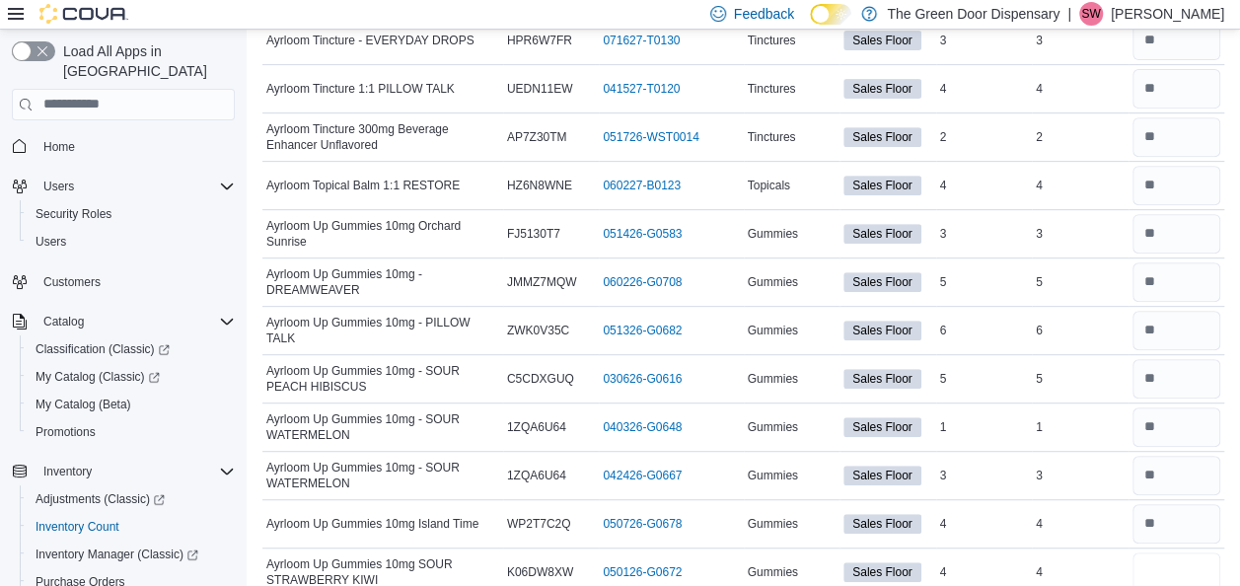
type input "*"
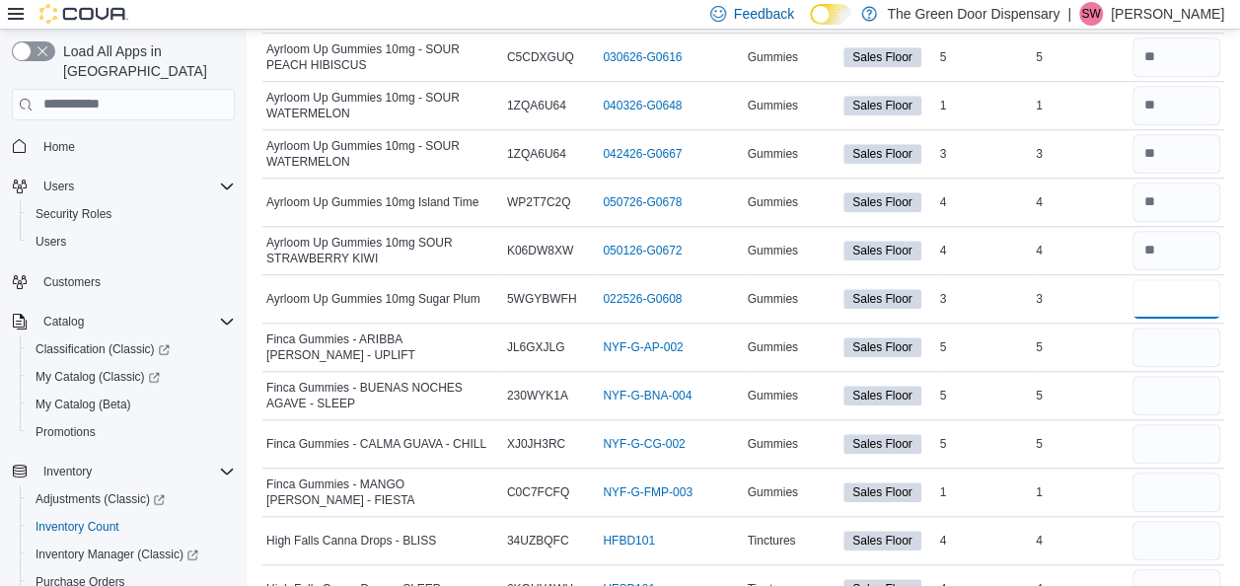
type input "*"
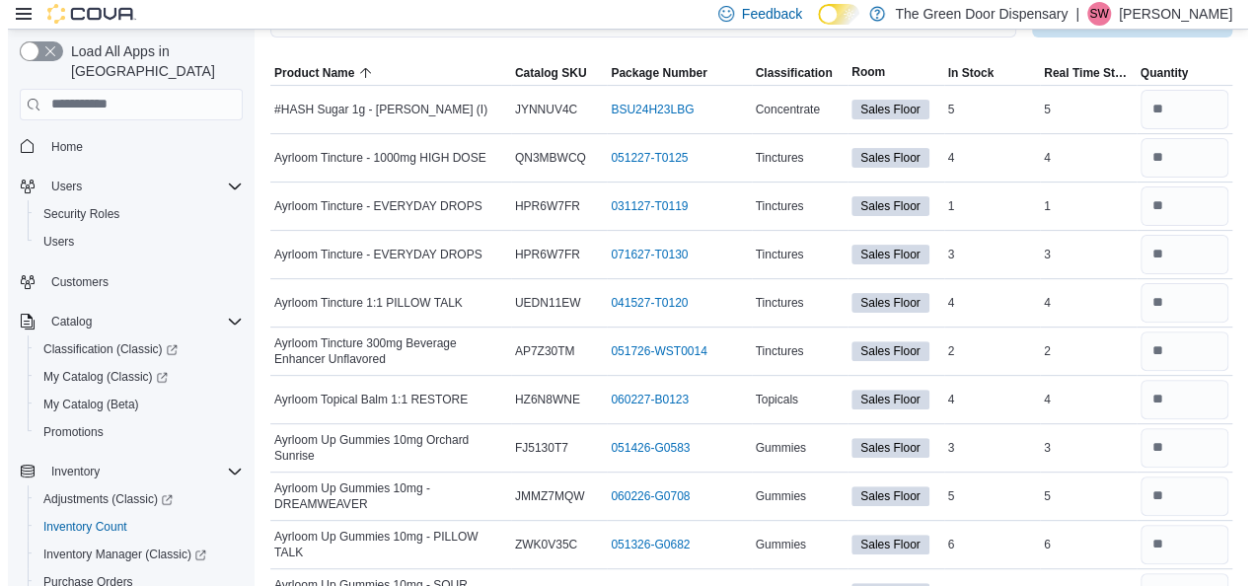
scroll to position [0, 0]
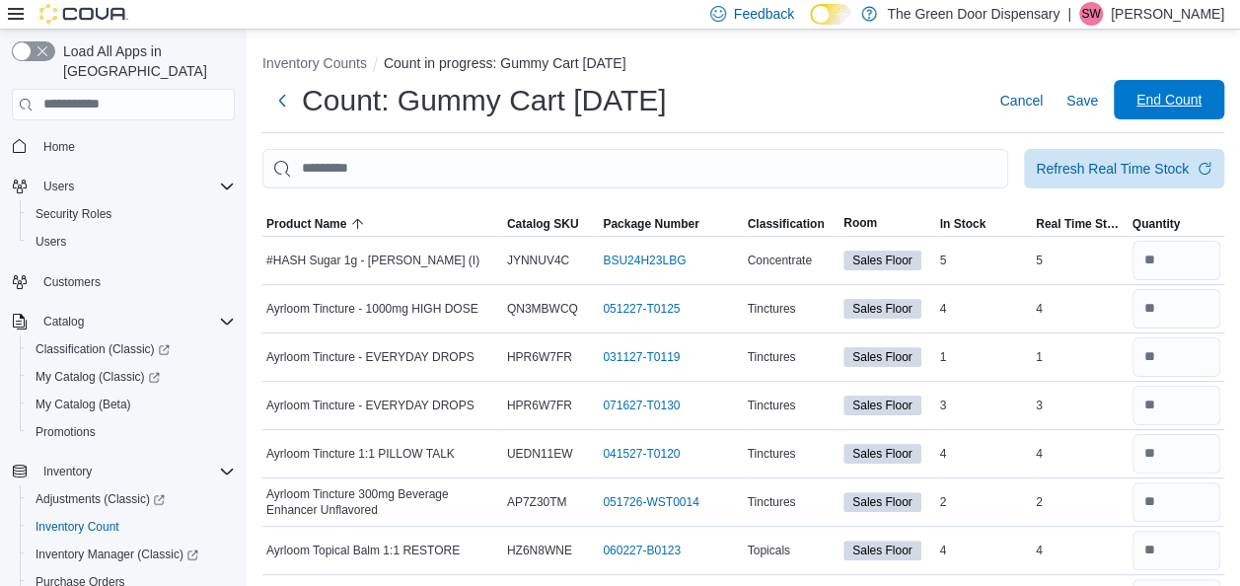
click at [1182, 107] on span "End Count" at bounding box center [1168, 100] width 65 height 20
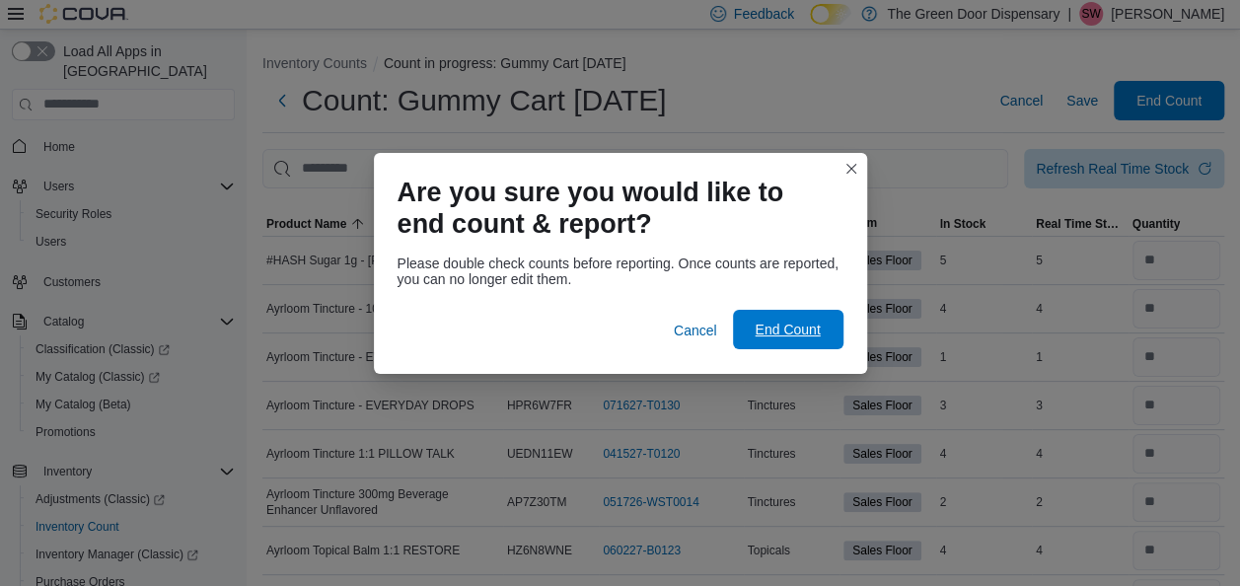
click at [799, 328] on span "End Count" at bounding box center [787, 330] width 65 height 20
